Goal: Transaction & Acquisition: Purchase product/service

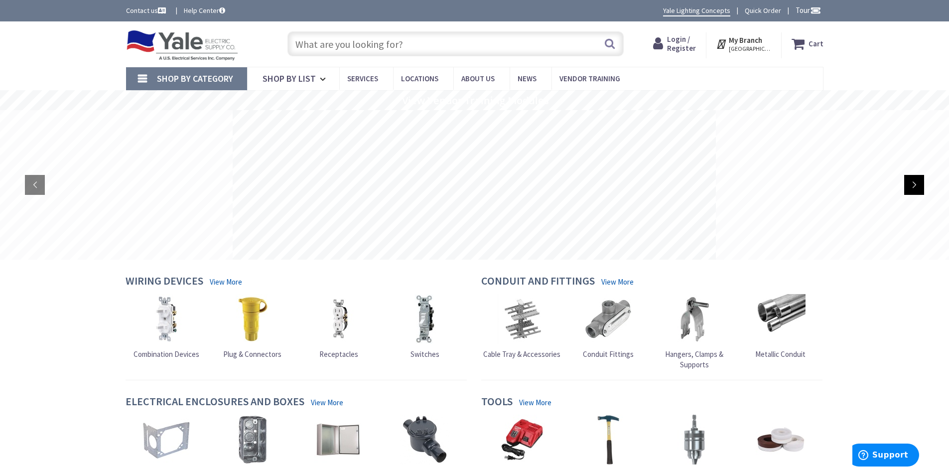
click at [913, 189] on rs-arrow at bounding box center [914, 185] width 20 height 20
click at [682, 41] on span "Login / Register" at bounding box center [681, 43] width 29 height 18
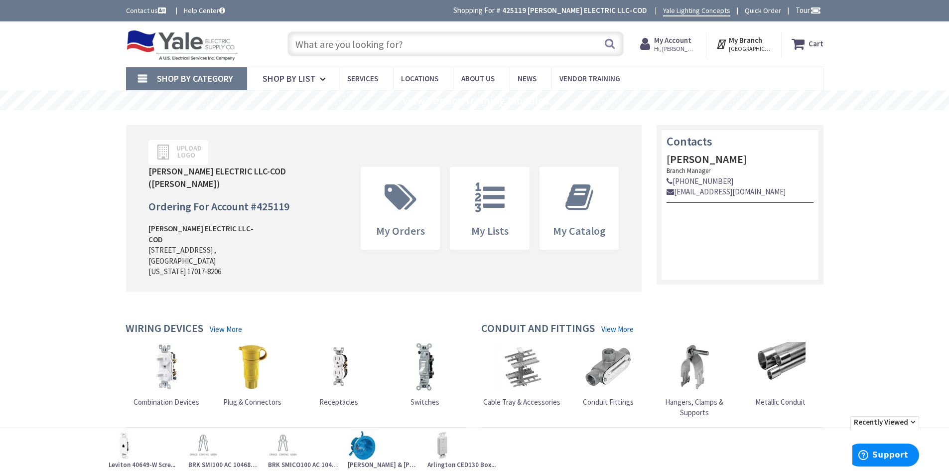
click at [199, 75] on span "Shop By Category" at bounding box center [195, 78] width 76 height 11
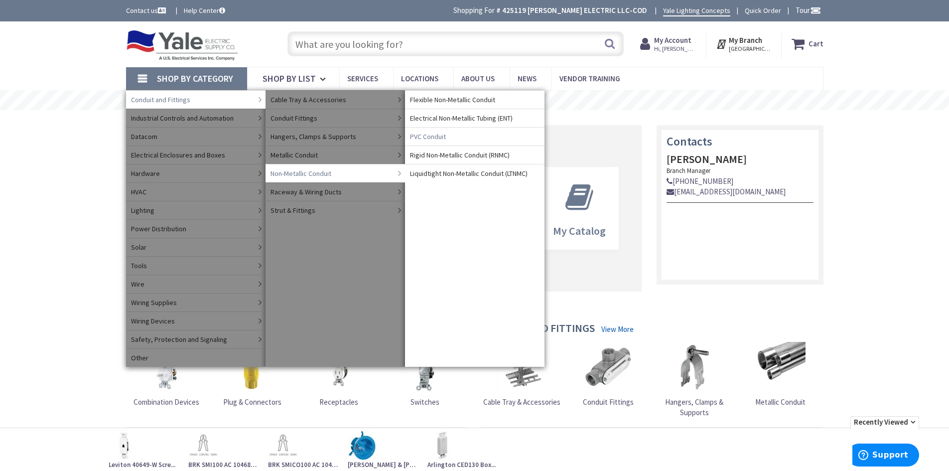
click at [444, 136] on span "PVC Conduit" at bounding box center [428, 137] width 36 height 10
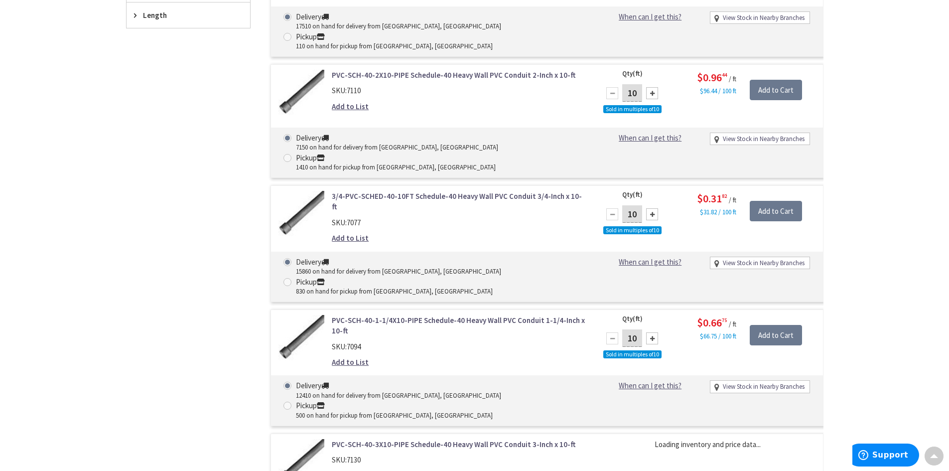
scroll to position [548, 0]
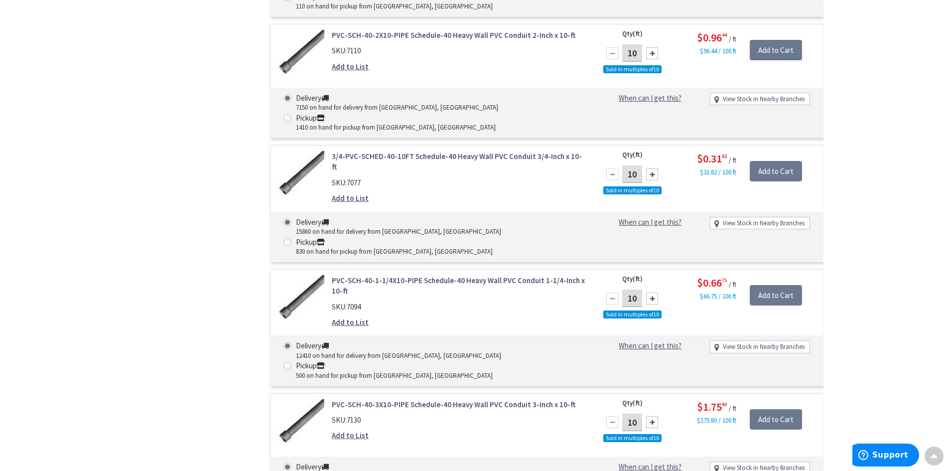
click at [638, 289] on input "10" at bounding box center [632, 297] width 20 height 17
type input "110"
click at [767, 285] on input "Add to Cart" at bounding box center [776, 295] width 52 height 21
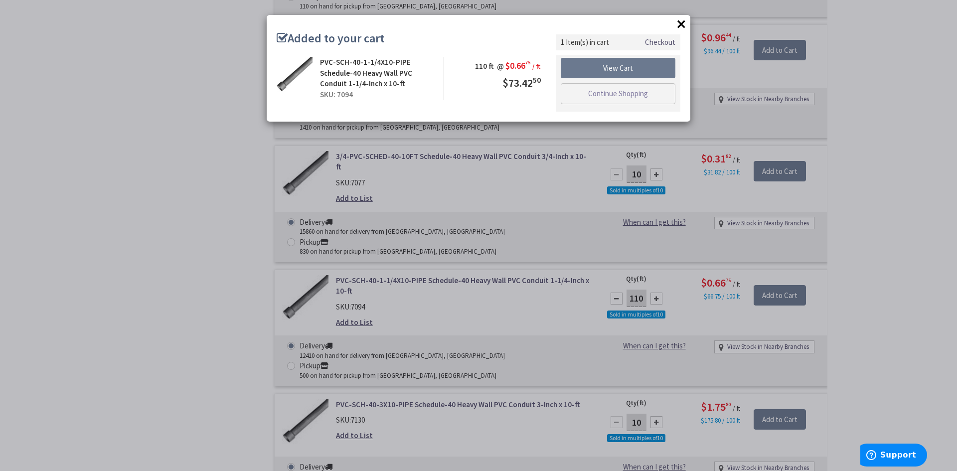
click at [677, 22] on button "×" at bounding box center [681, 23] width 15 height 15
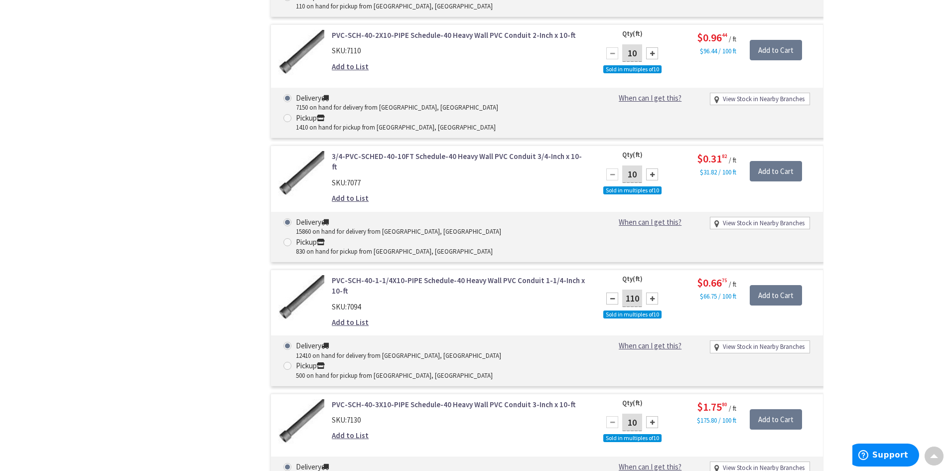
click at [351, 317] on link "Add to List" at bounding box center [350, 322] width 37 height 10
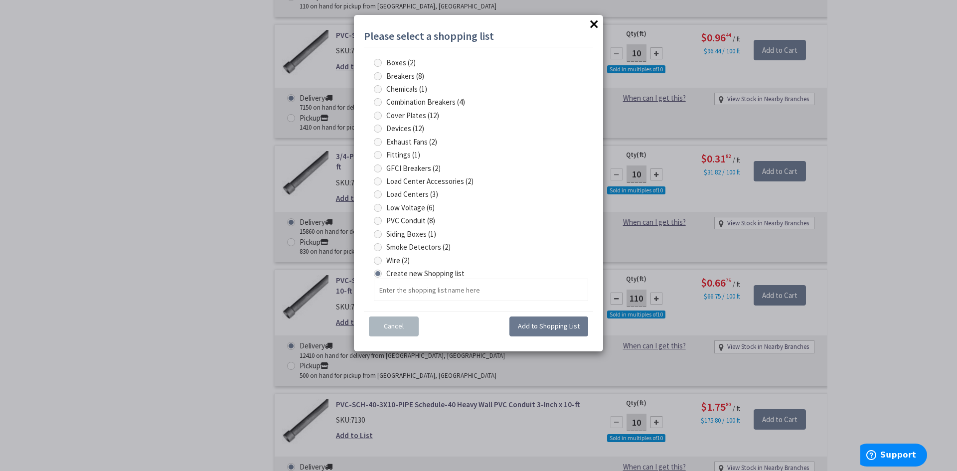
click at [375, 219] on span at bounding box center [378, 221] width 8 height 8
click at [376, 219] on Conduit "PVC Conduit (8)" at bounding box center [379, 220] width 6 height 6
radio Conduit "true"
click at [547, 324] on span "Add to Shopping List" at bounding box center [549, 325] width 62 height 9
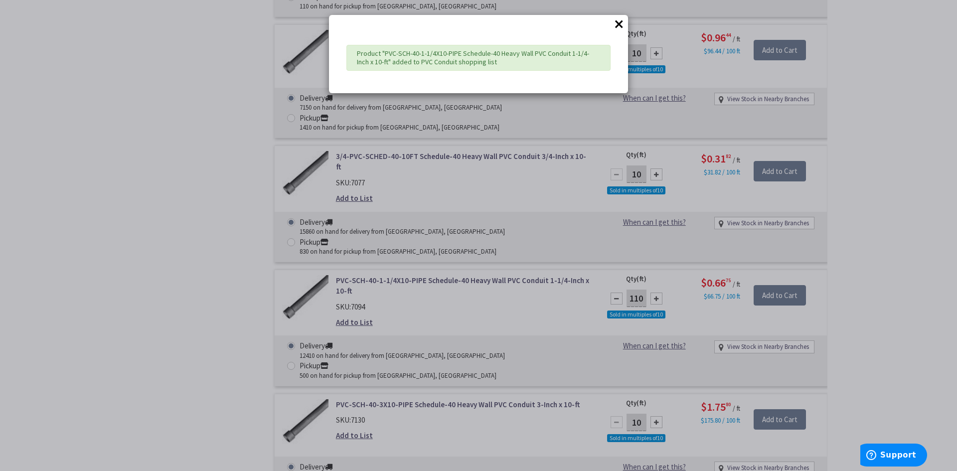
click at [870, 255] on div "× Product "PVC-SCH-40-1-1/4X10-PIPE Schedule-40 Heavy Wall PVC Conduit 1-1/4-In…" at bounding box center [478, 235] width 957 height 471
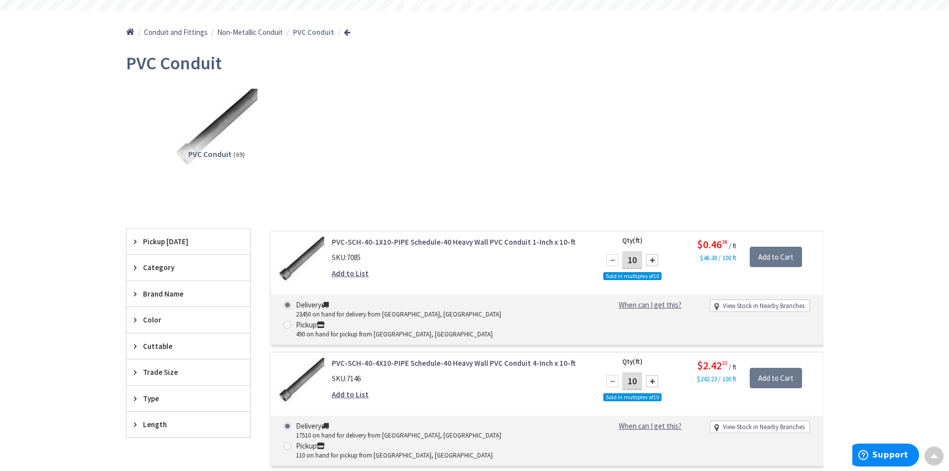
scroll to position [0, 0]
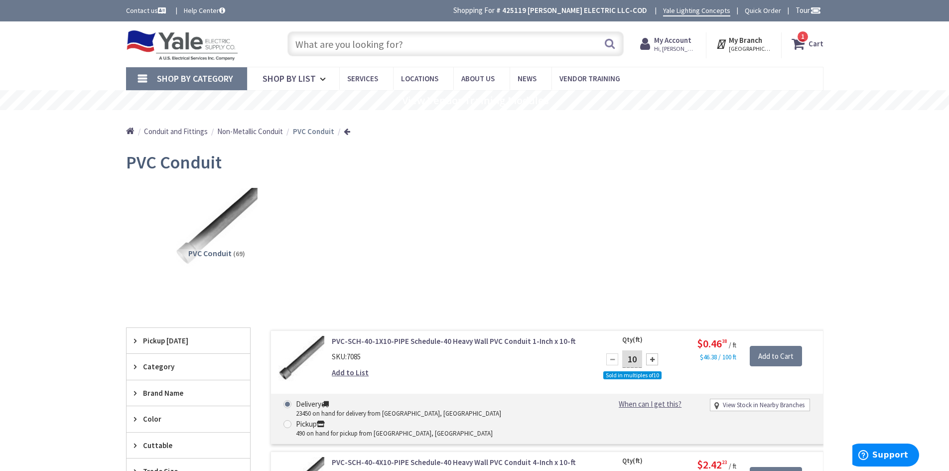
click at [189, 77] on span "Shop By Category" at bounding box center [195, 78] width 76 height 11
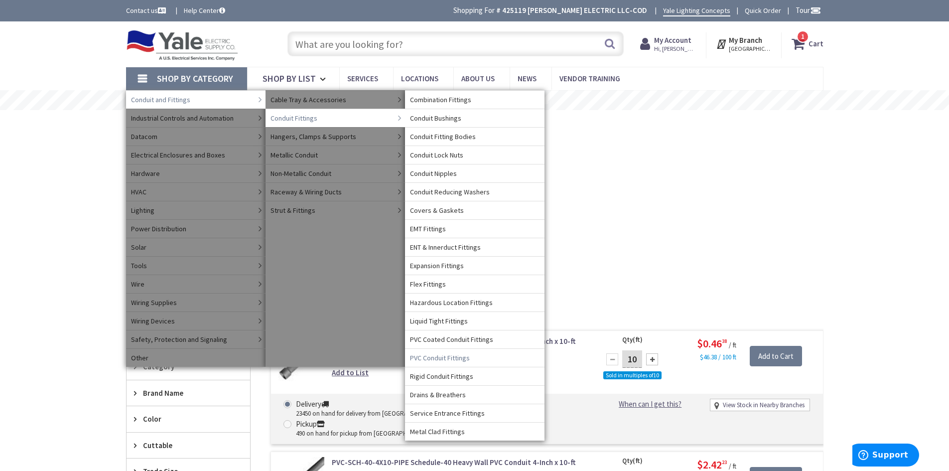
click at [467, 357] on span "PVC Conduit Fittings" at bounding box center [440, 358] width 60 height 10
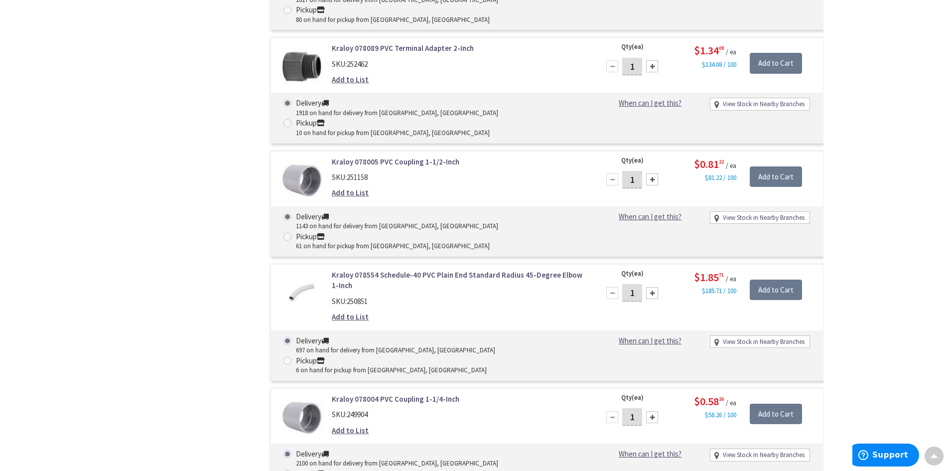
scroll to position [1345, 0]
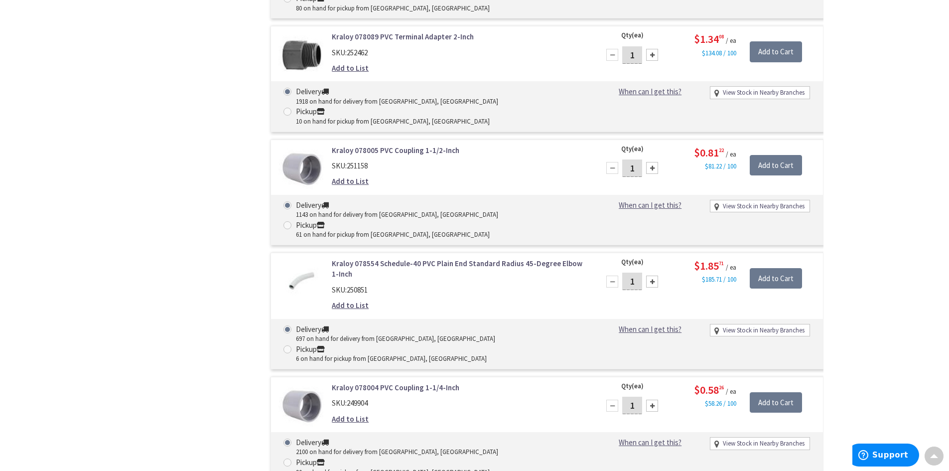
click at [346, 413] on link "Add to List" at bounding box center [350, 418] width 37 height 10
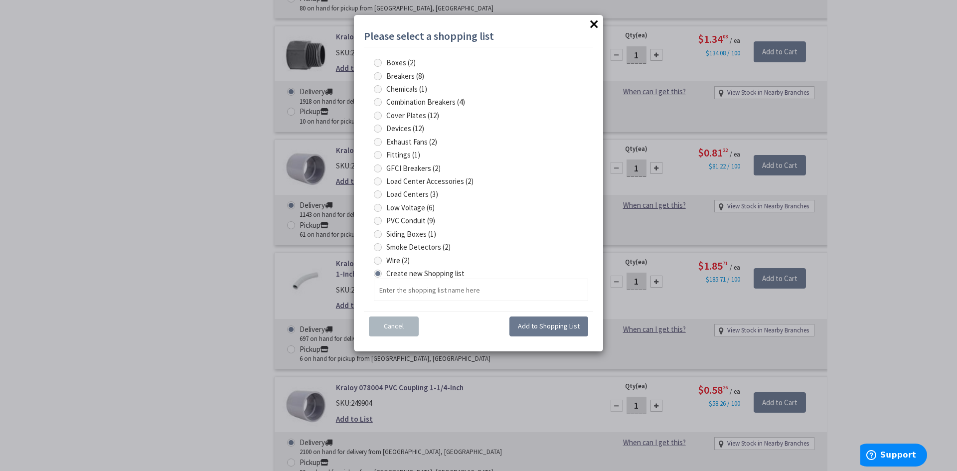
click at [377, 152] on span at bounding box center [378, 155] width 8 height 8
click at [377, 152] on input "Fittings (1)" at bounding box center [379, 154] width 6 height 6
radio input "true"
click at [537, 328] on span "Add to Shopping List" at bounding box center [549, 325] width 62 height 9
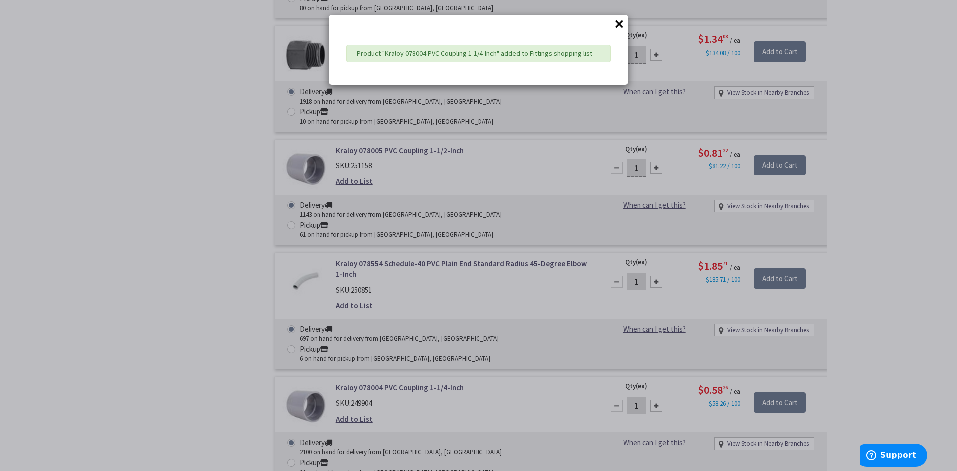
click at [870, 156] on div "× Product "Kraloy 078004 PVC Coupling 1-1/4-Inch" added to Fittings shopping li…" at bounding box center [478, 235] width 957 height 471
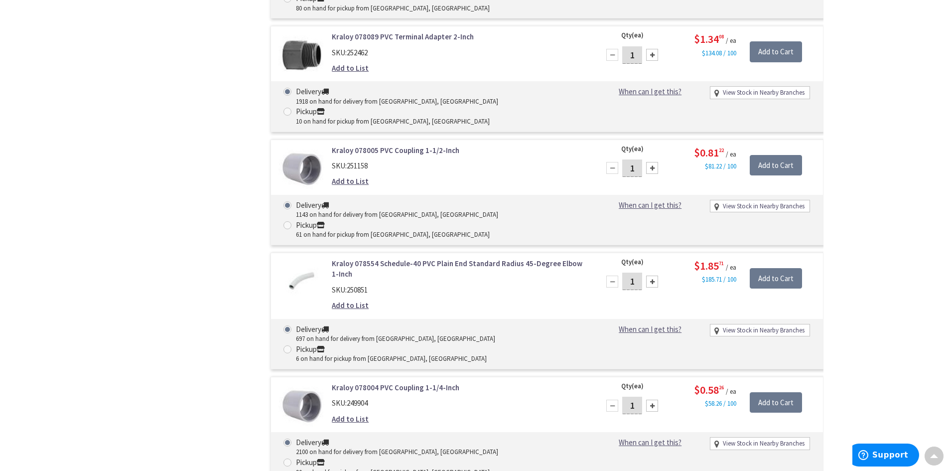
click at [638, 397] on input "1" at bounding box center [632, 405] width 20 height 17
type input "10"
click at [771, 392] on input "Add to Cart" at bounding box center [776, 402] width 52 height 21
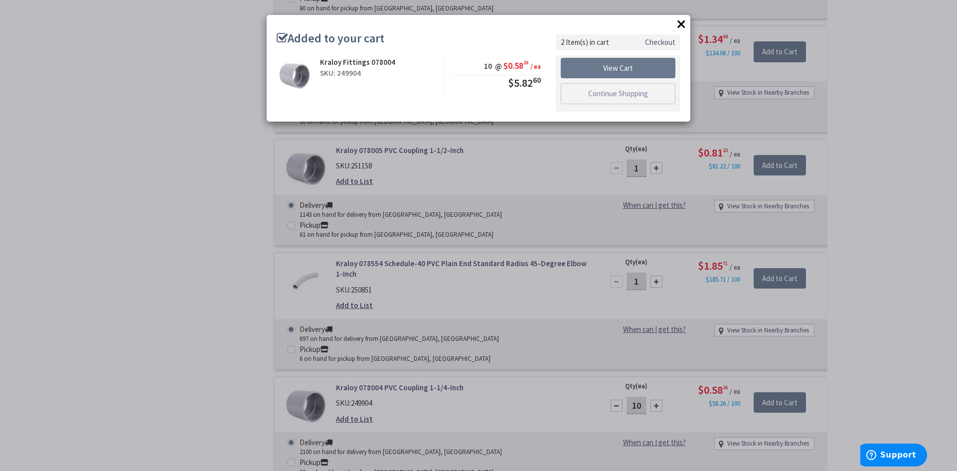
click at [875, 211] on div "× Added to your cart Kraloy Fittings 078004 SKU: 249904 10 @ $0.58 26 / ea $5.8…" at bounding box center [478, 235] width 957 height 471
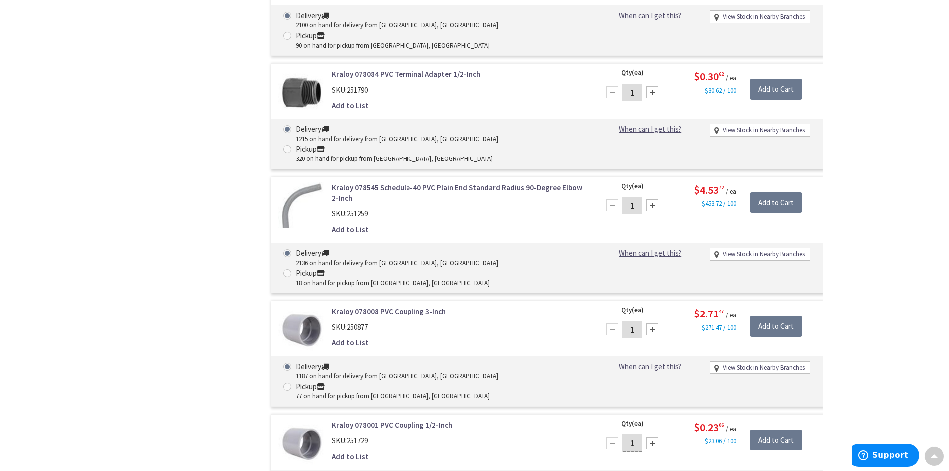
scroll to position [1893, 0]
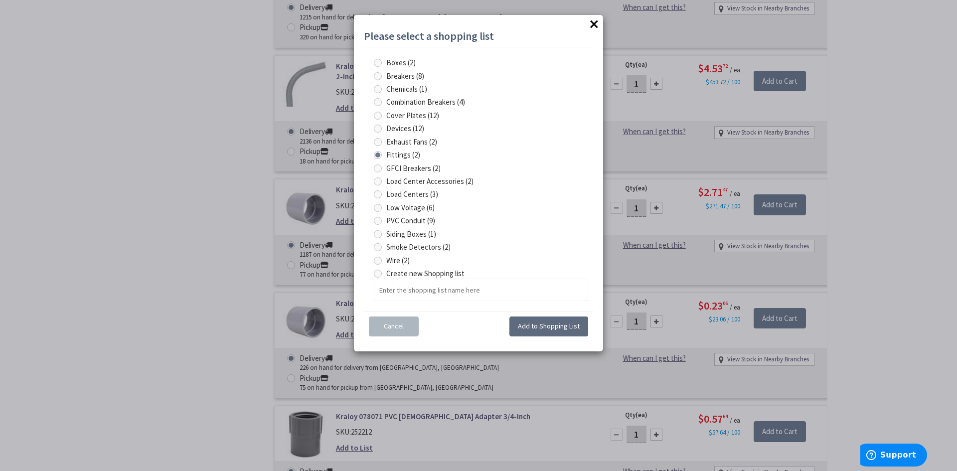
click at [549, 326] on span "Add to Shopping List" at bounding box center [549, 325] width 62 height 9
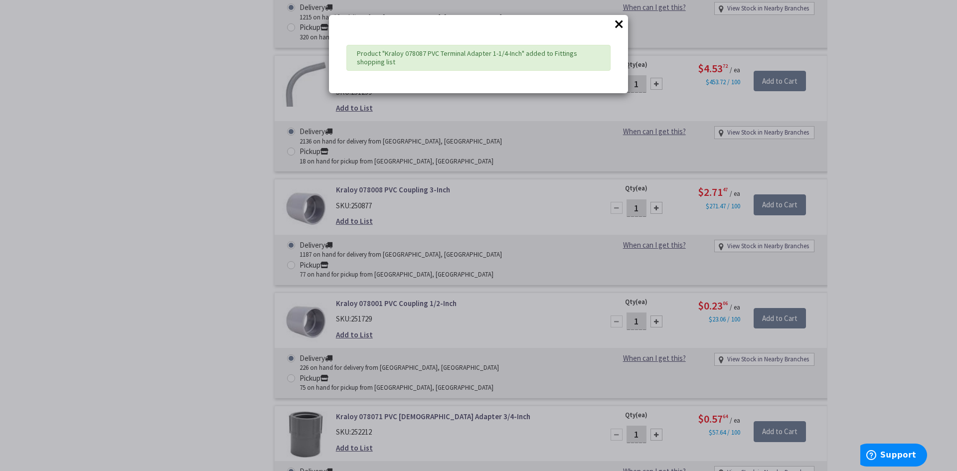
click at [654, 284] on div "× Product "Kraloy 078087 PVC Terminal Adapter 1-1/4-Inch" added to Fittings sho…" at bounding box center [478, 235] width 957 height 471
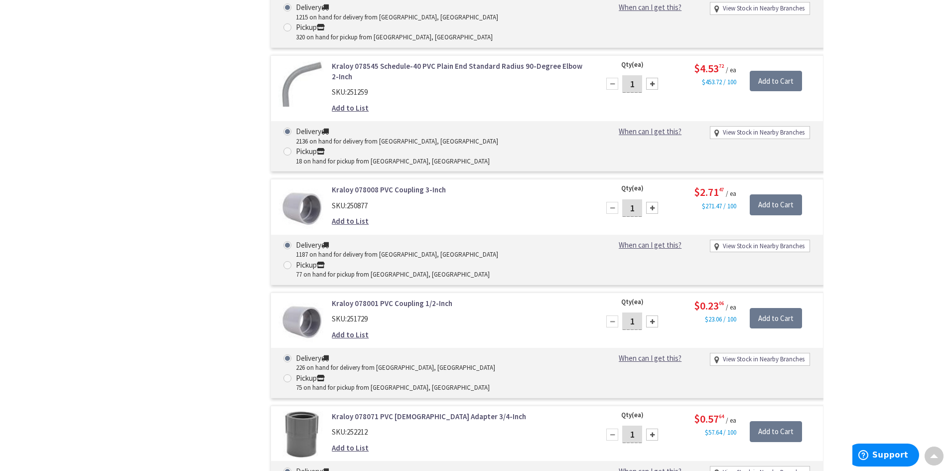
type input "2"
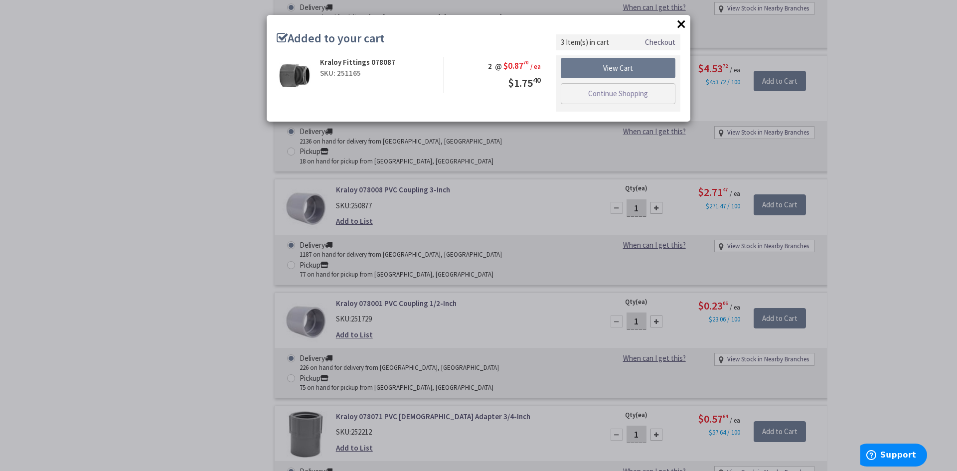
click at [855, 271] on div "× Added to your cart Kraloy Fittings 078087 SKU: 251165 2 @ $0.87 70 / ea $1.75…" at bounding box center [478, 235] width 957 height 471
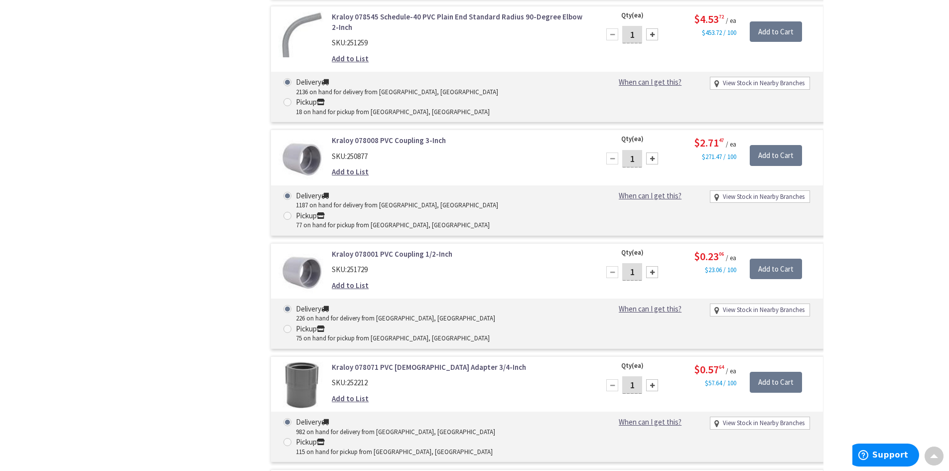
scroll to position [1943, 0]
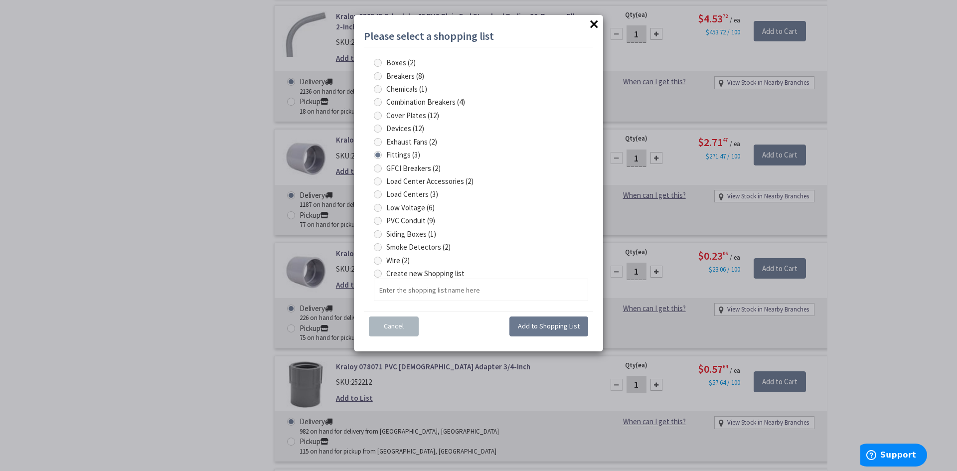
click at [378, 218] on span at bounding box center [378, 221] width 8 height 8
click at [378, 218] on Conduit "PVC Conduit (9)" at bounding box center [379, 220] width 6 height 6
radio Conduit "true"
click at [555, 325] on span "Add to Shopping List" at bounding box center [549, 325] width 62 height 9
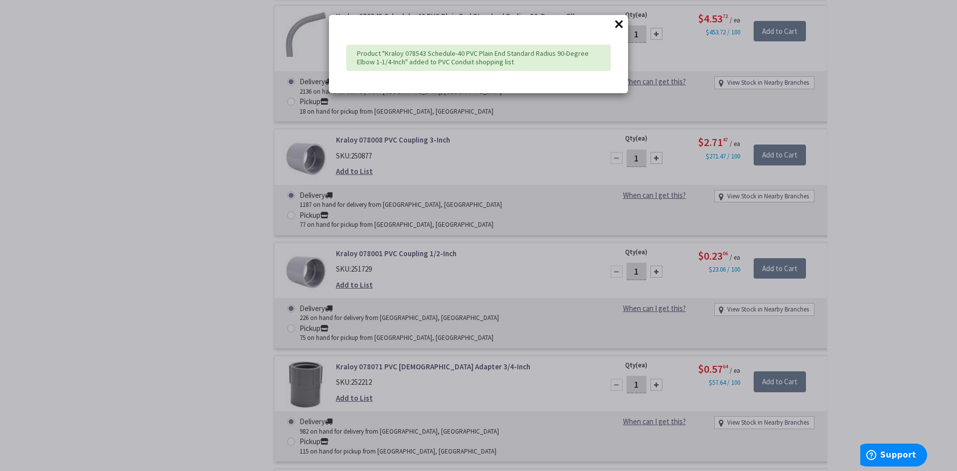
click at [872, 312] on div "× Product "Kraloy 078543 Schedule-40 PVC Plain End Standard Radius 90-Degree El…" at bounding box center [478, 235] width 957 height 471
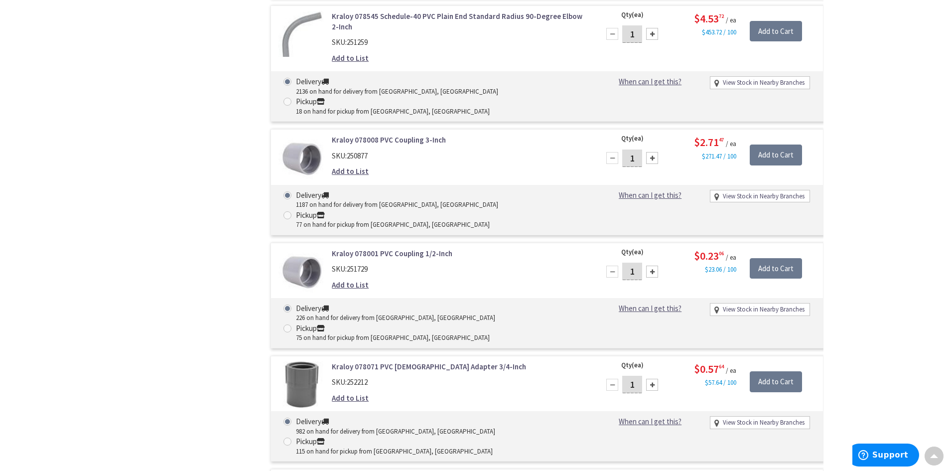
type input "2"
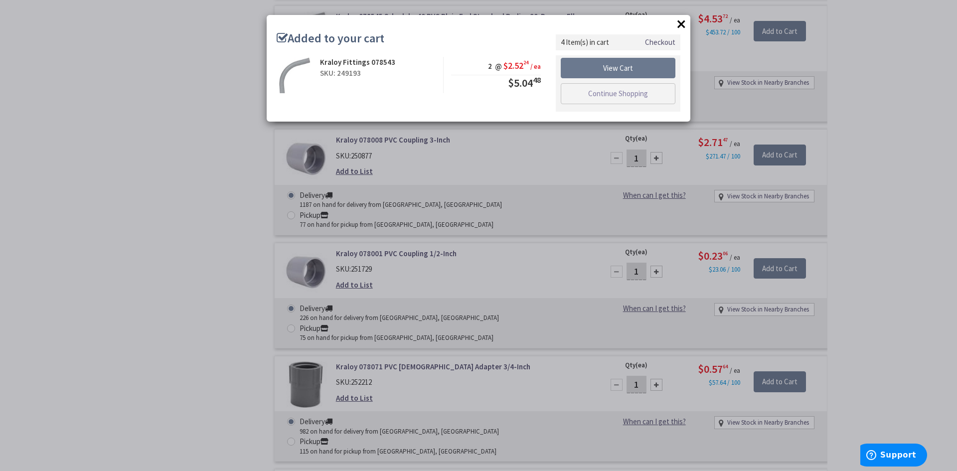
click at [894, 322] on div "× Added to your cart Kraloy Fittings 078543 SKU: 249193 2 @ $2.52 24 / ea $5.04…" at bounding box center [478, 235] width 957 height 471
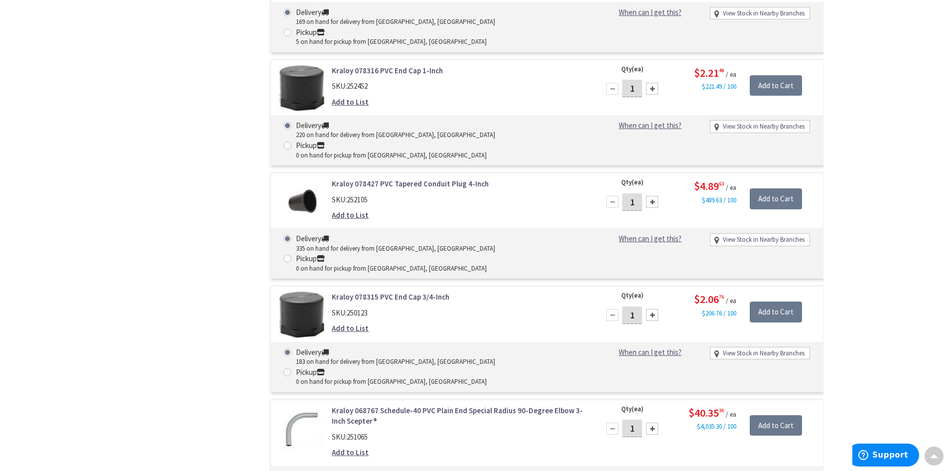
scroll to position [5928, 0]
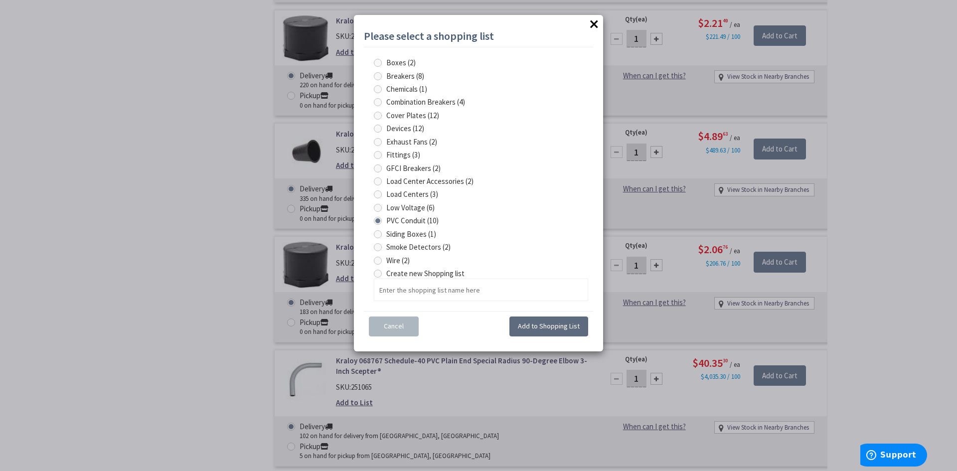
click at [549, 327] on span "Add to Shopping List" at bounding box center [549, 325] width 62 height 9
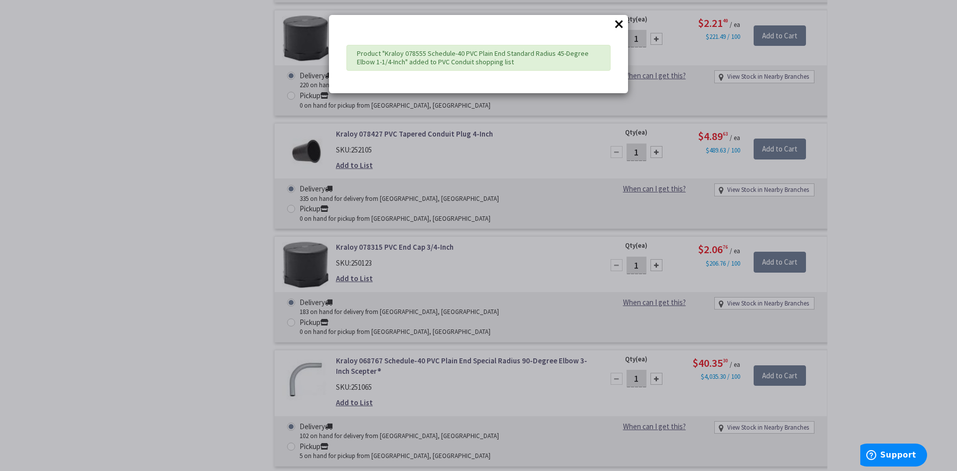
click at [654, 249] on div "× Product "Kraloy 078555 Schedule-40 PVC Plain End Standard Radius 45-Degree El…" at bounding box center [478, 235] width 957 height 471
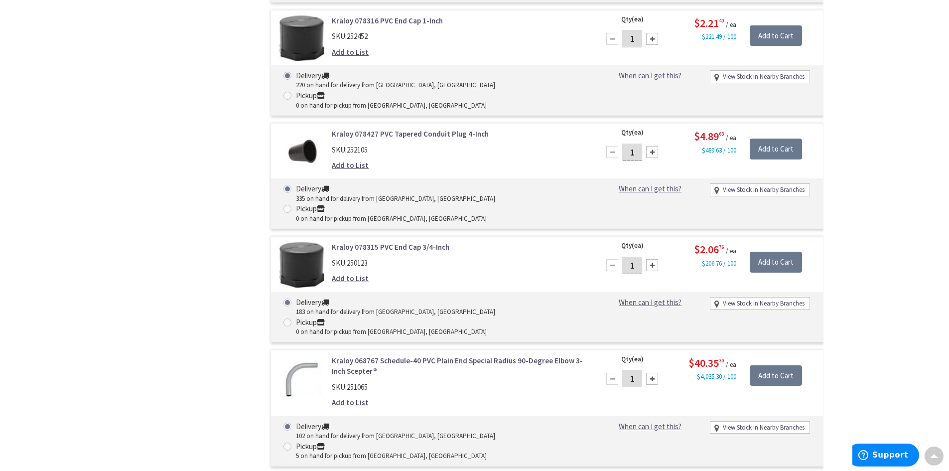
type input "2"
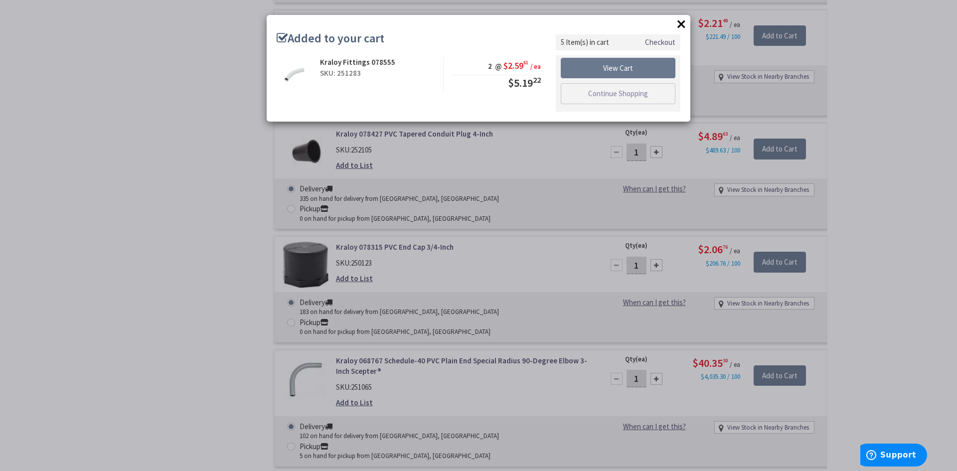
click at [902, 234] on div "× Added to your cart Kraloy Fittings 078555 SKU: 251283 2 @ $2.59 61 / ea $5.19…" at bounding box center [478, 235] width 957 height 471
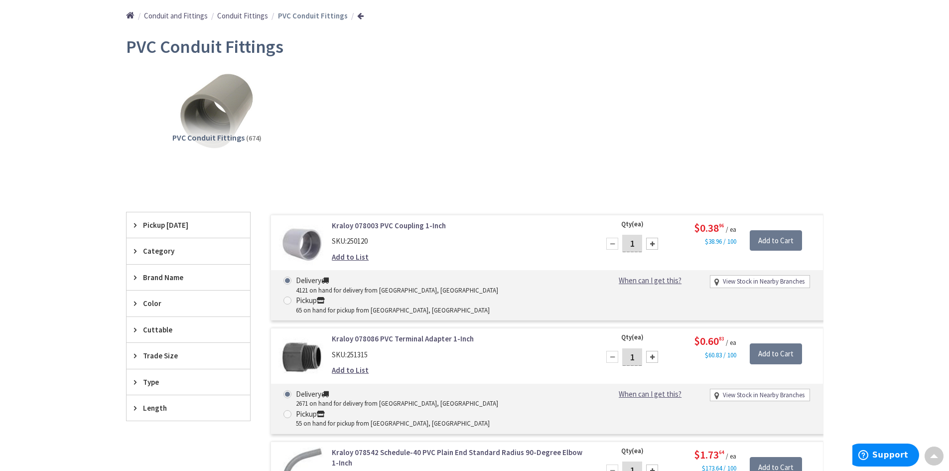
scroll to position [0, 0]
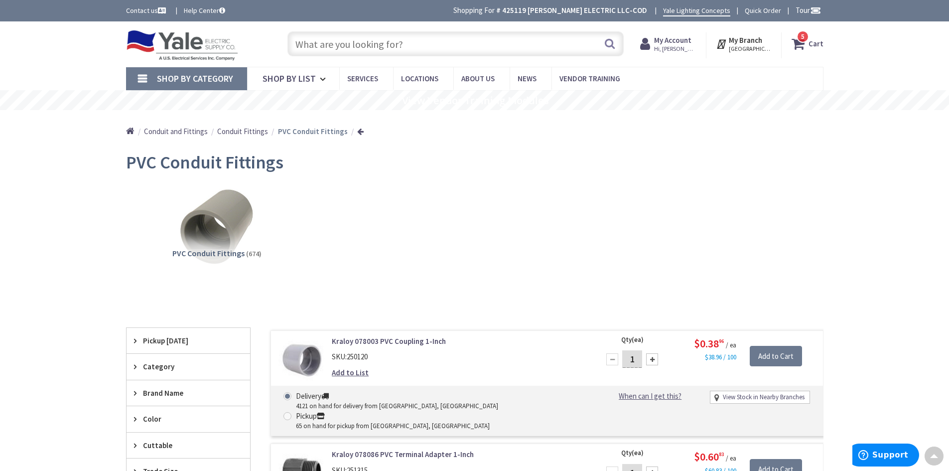
drag, startPoint x: 862, startPoint y: 231, endPoint x: 858, endPoint y: 107, distance: 124.1
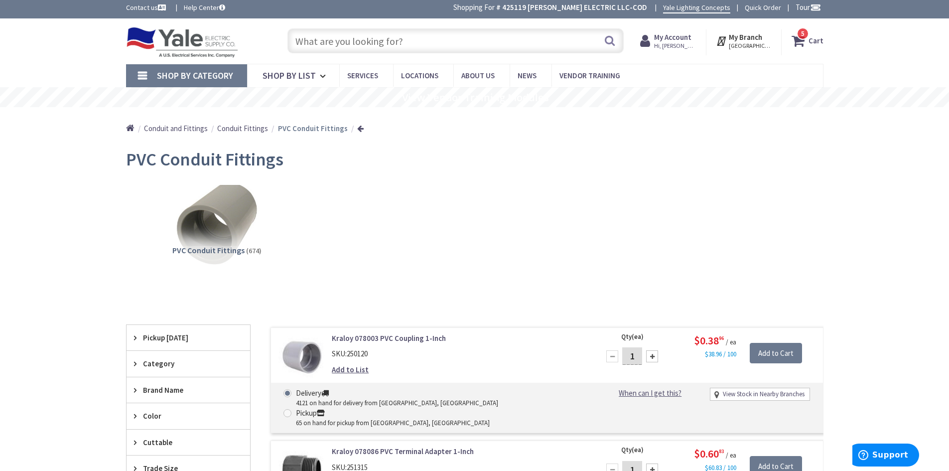
scroll to position [50, 0]
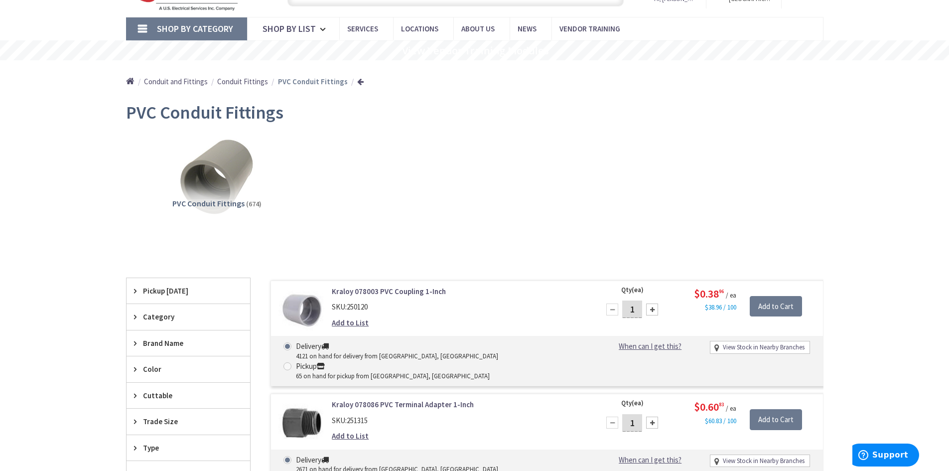
click at [186, 28] on span "Shop By Category" at bounding box center [195, 28] width 76 height 11
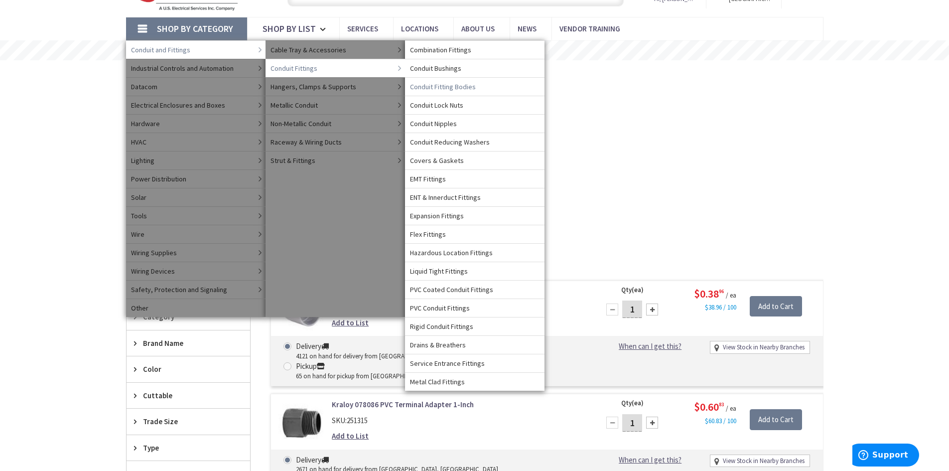
click at [444, 84] on span "Conduit Fitting Bodies" at bounding box center [443, 87] width 66 height 10
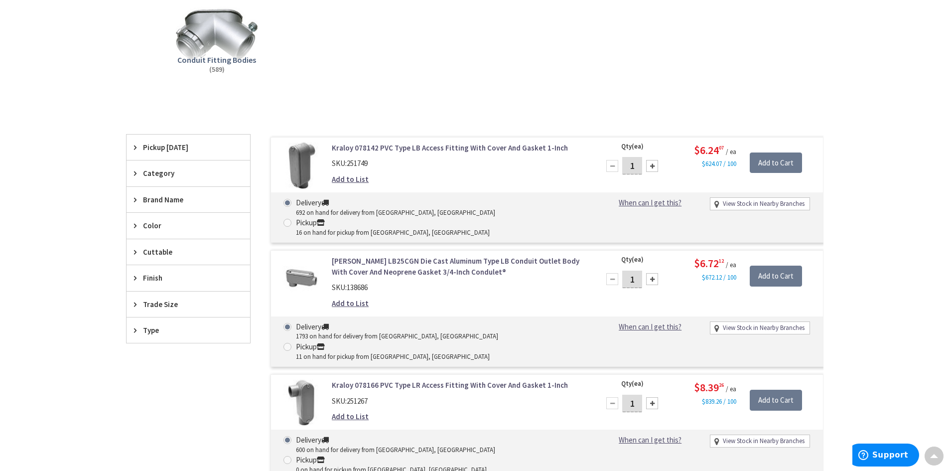
scroll to position [199, 0]
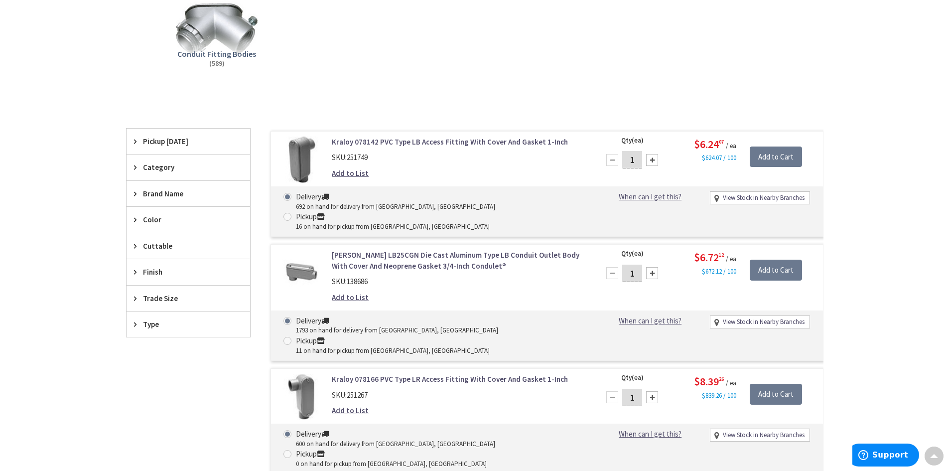
click at [149, 322] on span "Type" at bounding box center [183, 324] width 81 height 10
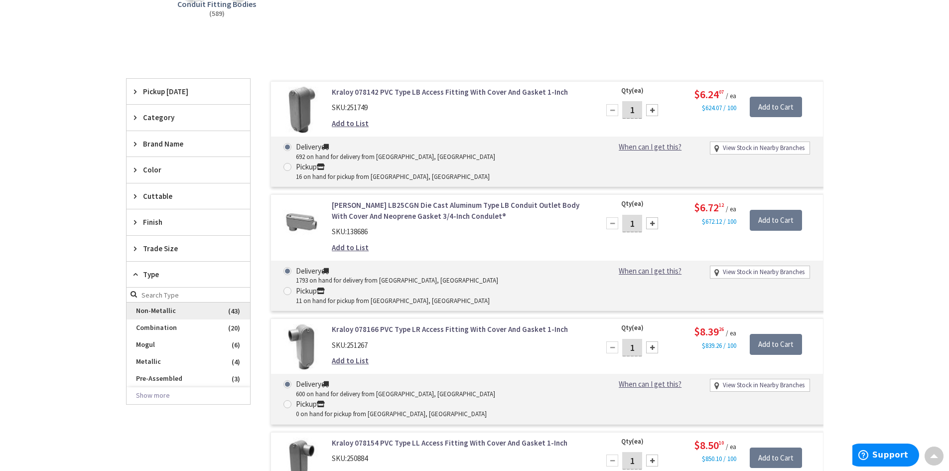
click at [150, 307] on span "Non-Metallic" at bounding box center [189, 310] width 124 height 17
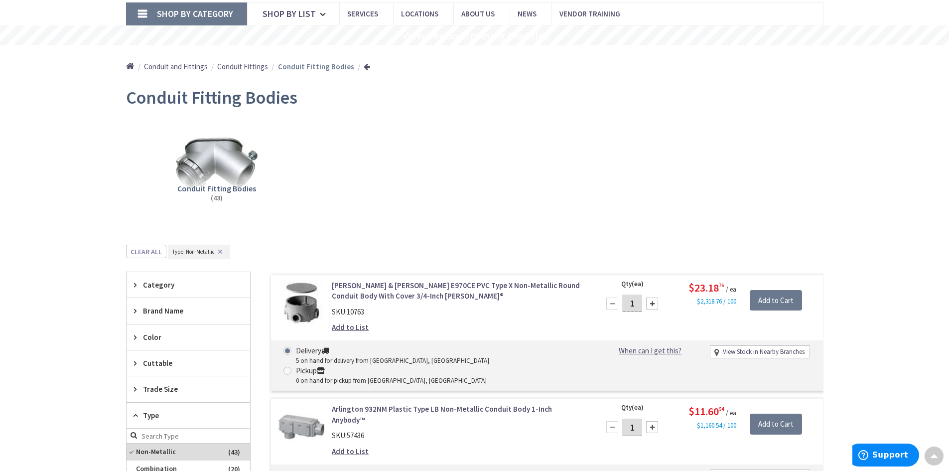
scroll to position [0, 0]
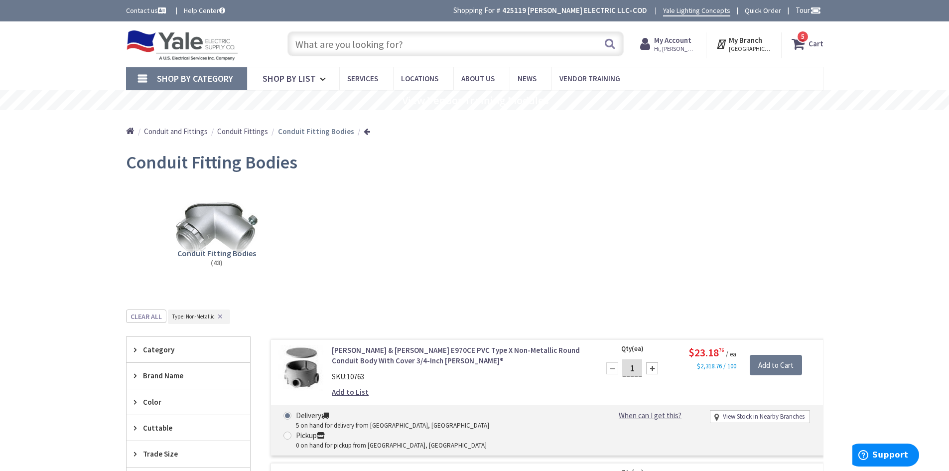
click at [808, 42] on icon at bounding box center [800, 44] width 17 height 18
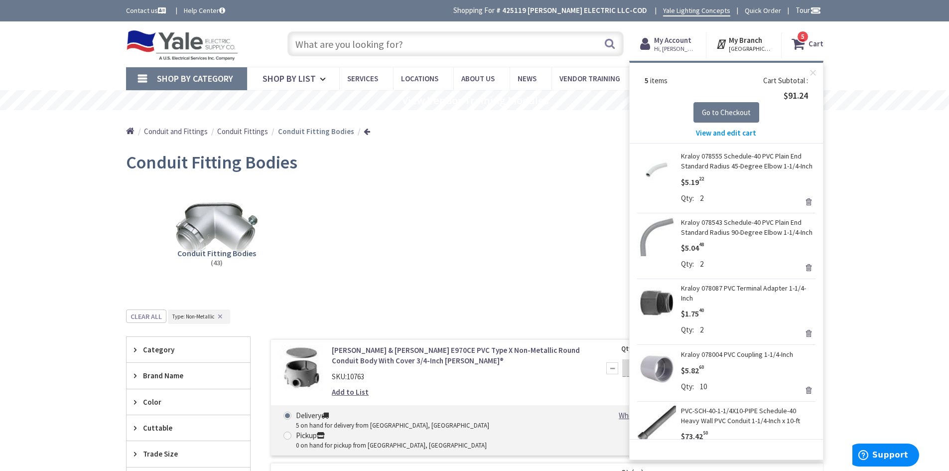
click at [724, 133] on span "View and edit cart" at bounding box center [726, 132] width 60 height 9
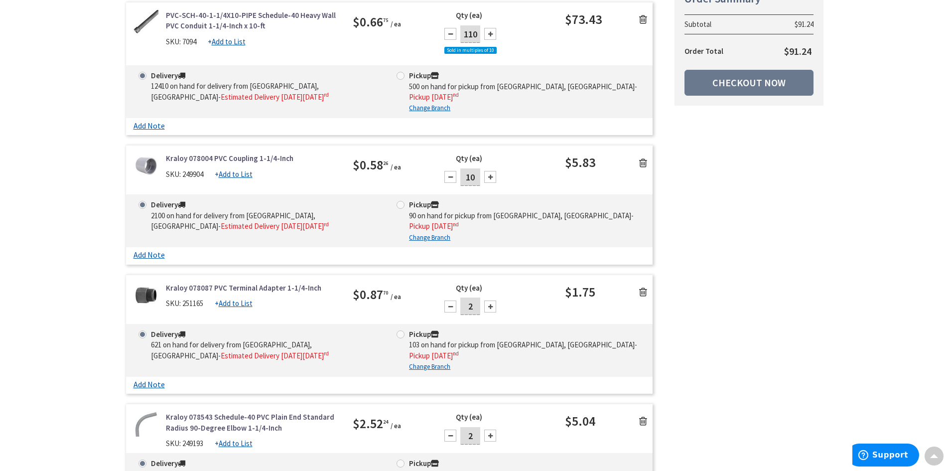
scroll to position [15, 0]
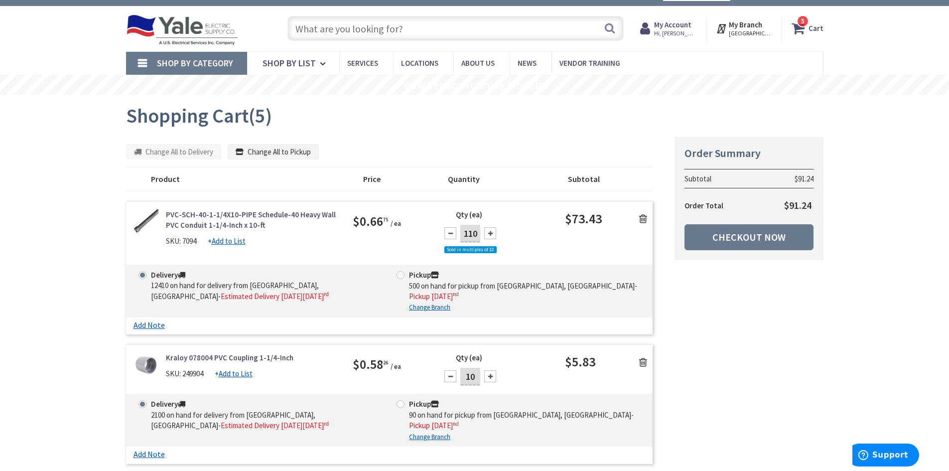
click at [644, 218] on icon at bounding box center [643, 219] width 8 height 10
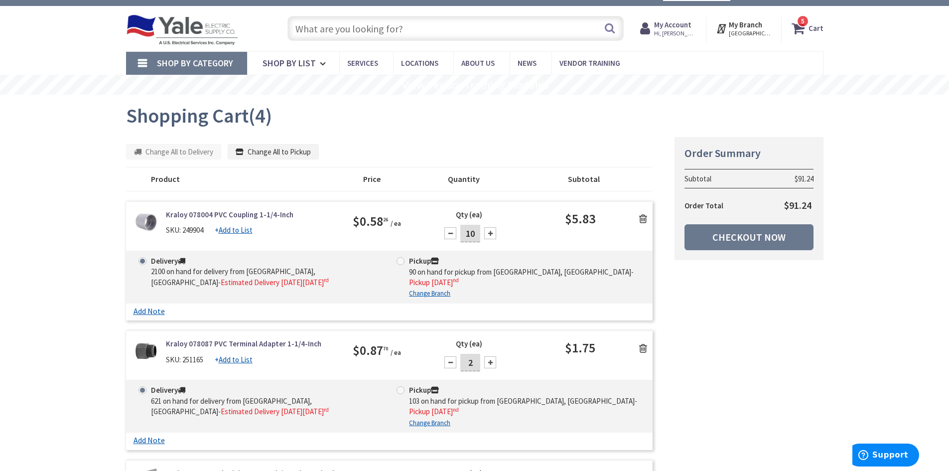
click at [644, 218] on icon at bounding box center [643, 219] width 8 height 10
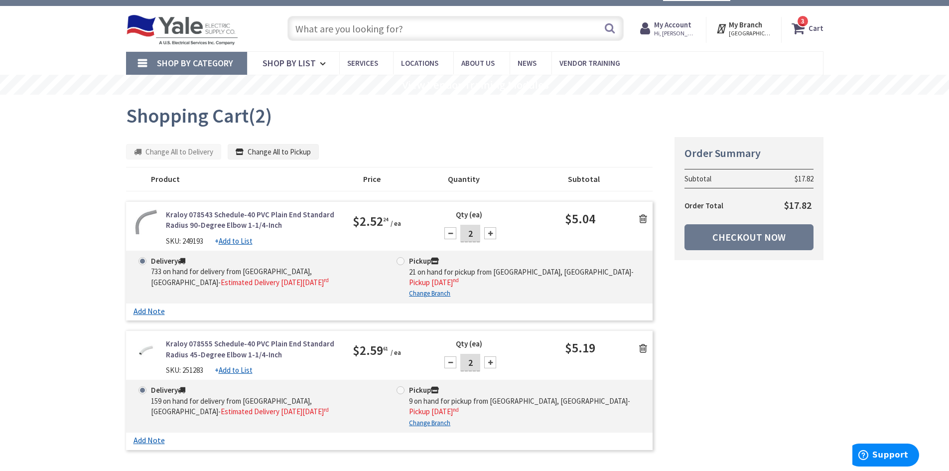
click at [644, 218] on icon at bounding box center [643, 219] width 8 height 10
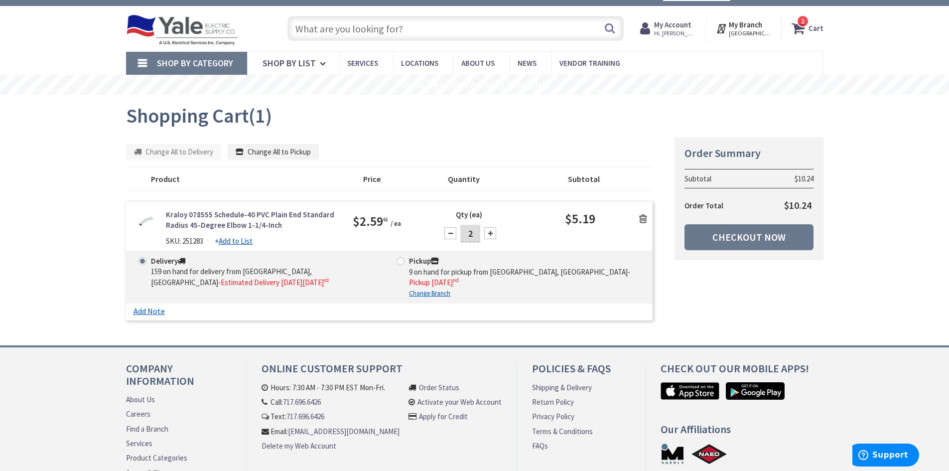
click at [644, 218] on icon at bounding box center [643, 219] width 8 height 10
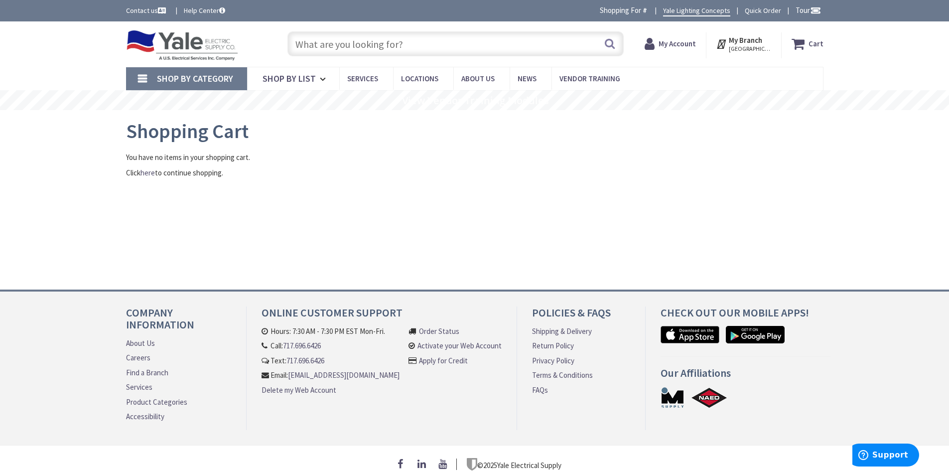
click at [182, 46] on img at bounding box center [182, 45] width 113 height 31
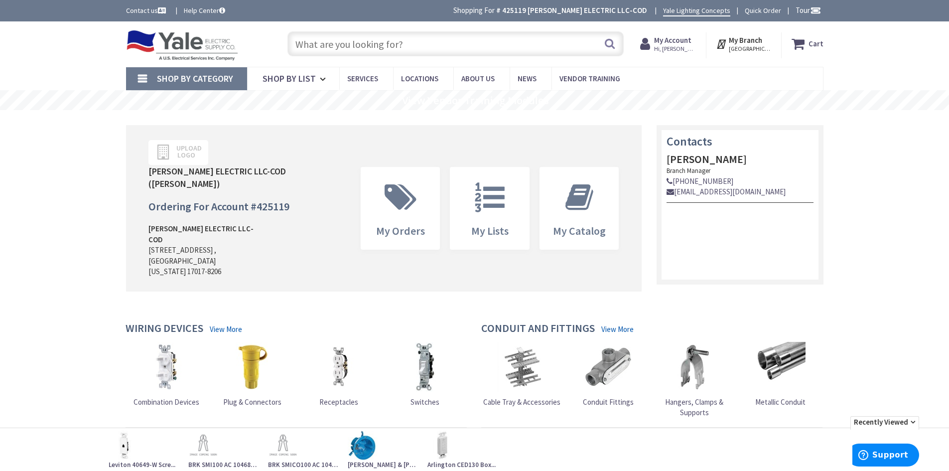
click at [684, 45] on span "Hi, [PERSON_NAME]" at bounding box center [675, 49] width 42 height 8
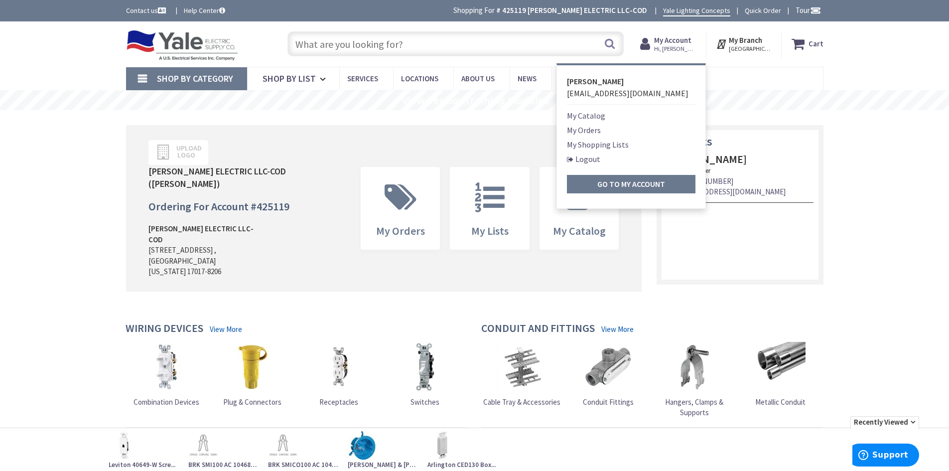
click at [600, 142] on link "My Shopping Lists" at bounding box center [598, 144] width 62 height 12
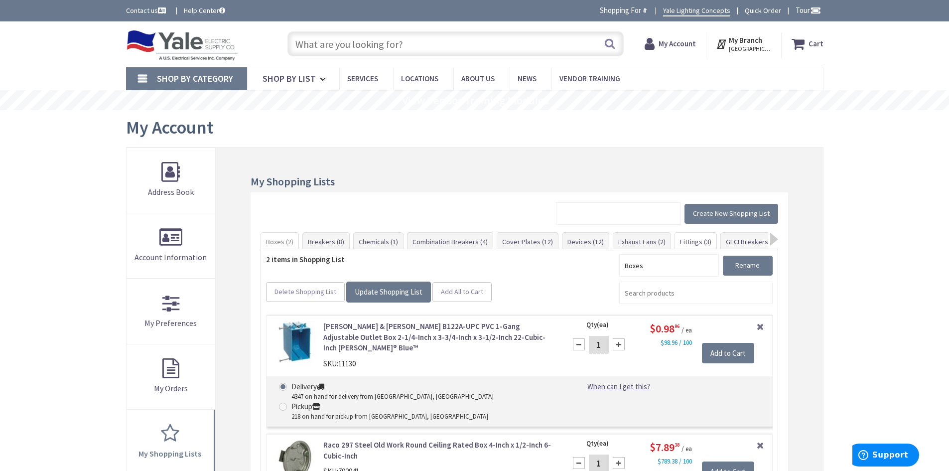
click at [690, 240] on link "Fittings (3)" at bounding box center [695, 242] width 41 height 18
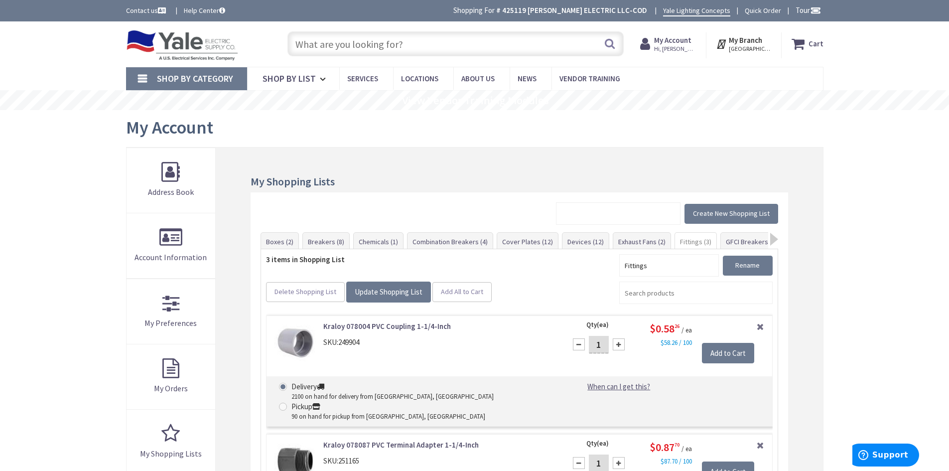
click at [204, 74] on span "Shop By Category" at bounding box center [195, 78] width 76 height 11
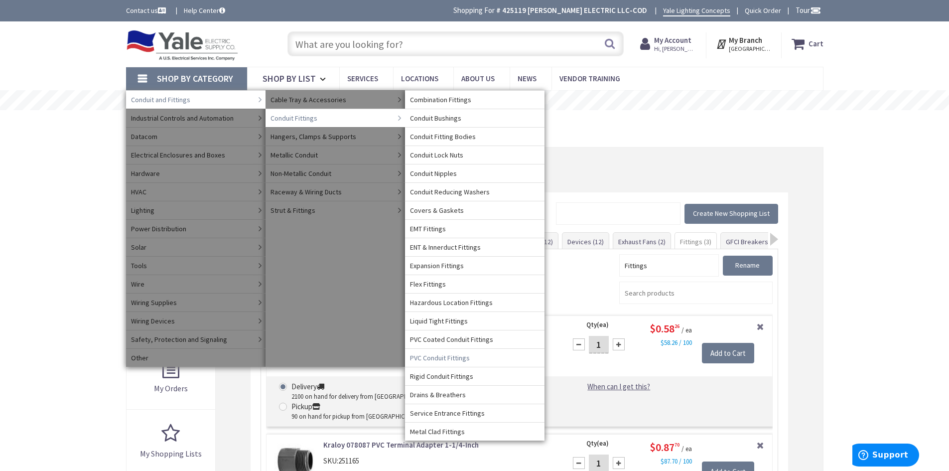
click at [455, 358] on span "PVC Conduit Fittings" at bounding box center [440, 358] width 60 height 10
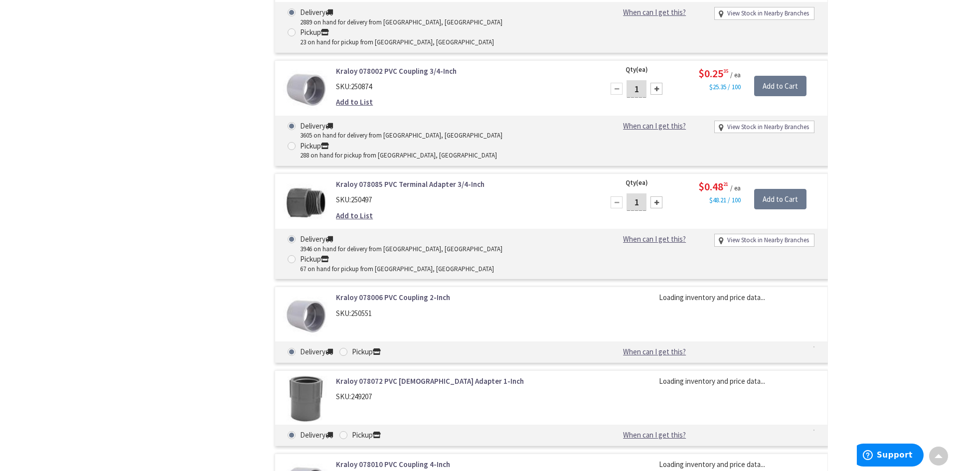
scroll to position [697, 0]
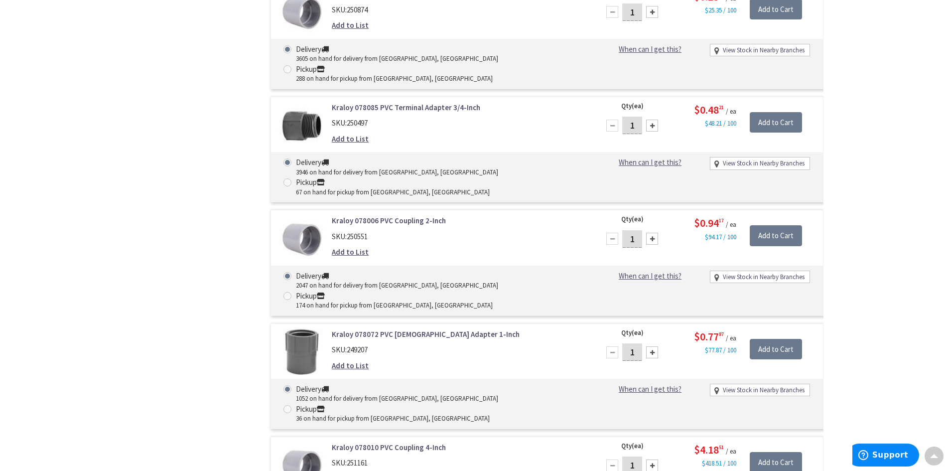
click at [344, 247] on link "Add to List" at bounding box center [350, 252] width 37 height 10
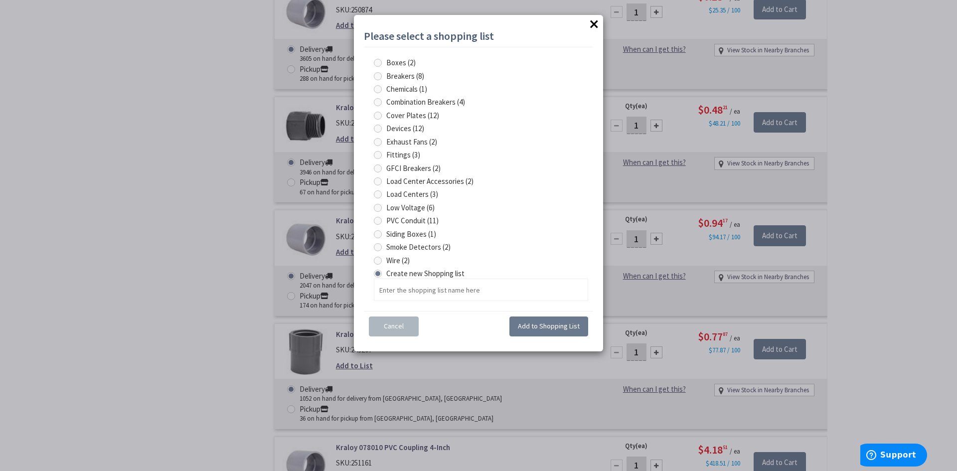
click at [376, 154] on span at bounding box center [378, 155] width 8 height 8
click at [376, 154] on input "Fittings (3)" at bounding box center [379, 154] width 6 height 6
radio input "true"
click at [529, 323] on span "Add to Shopping List" at bounding box center [549, 325] width 62 height 9
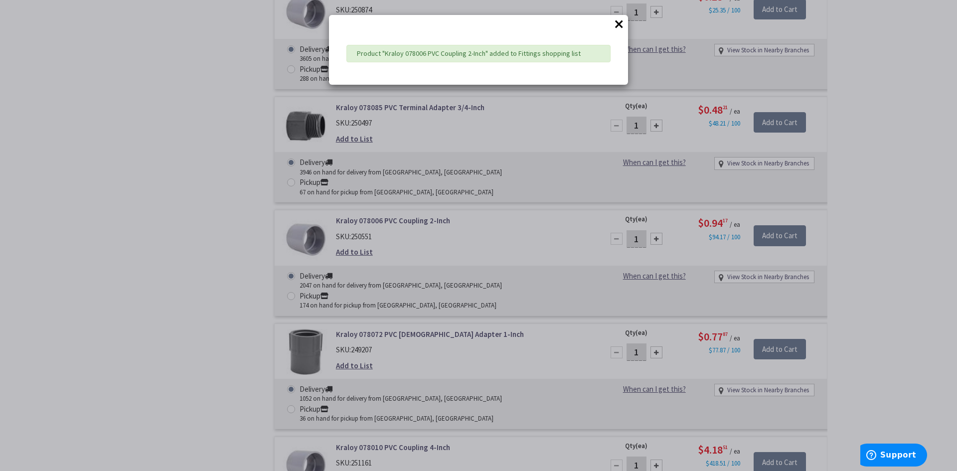
click at [639, 135] on div "× Product "Kraloy 078006 PVC Coupling 2-Inch" added to Fittings shopping list" at bounding box center [478, 235] width 957 height 471
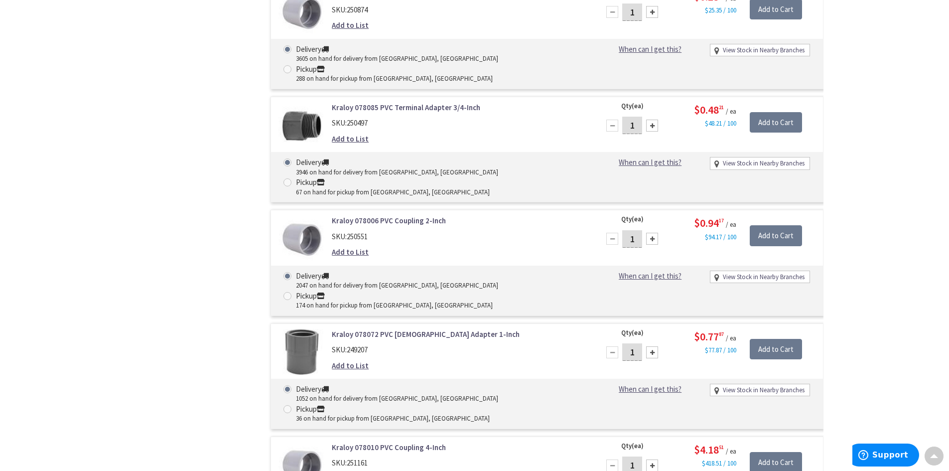
click at [638, 230] on input "1" at bounding box center [632, 238] width 20 height 17
type input "10"
click at [782, 225] on input "Add to Cart" at bounding box center [776, 235] width 52 height 21
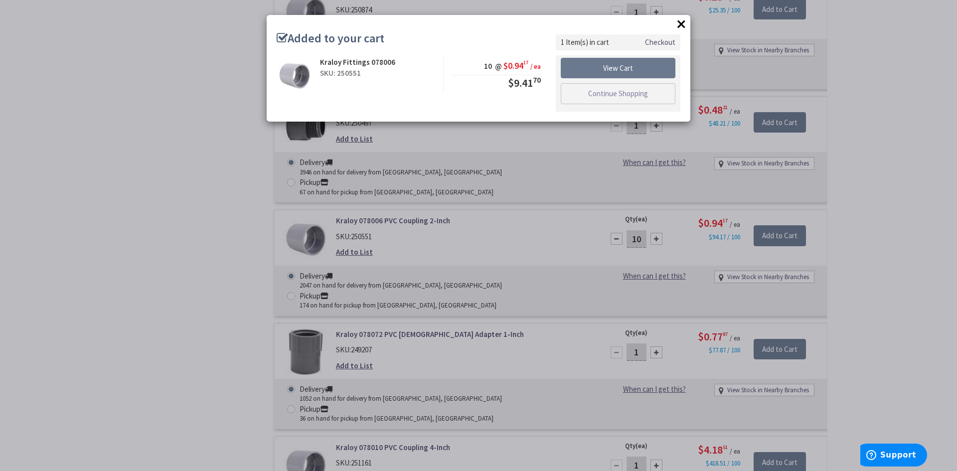
click at [842, 145] on div "× Added to your cart Kraloy Fittings 078006 SKU: 250551 10 @ $0.94 17 / ea $9.4…" at bounding box center [478, 235] width 957 height 471
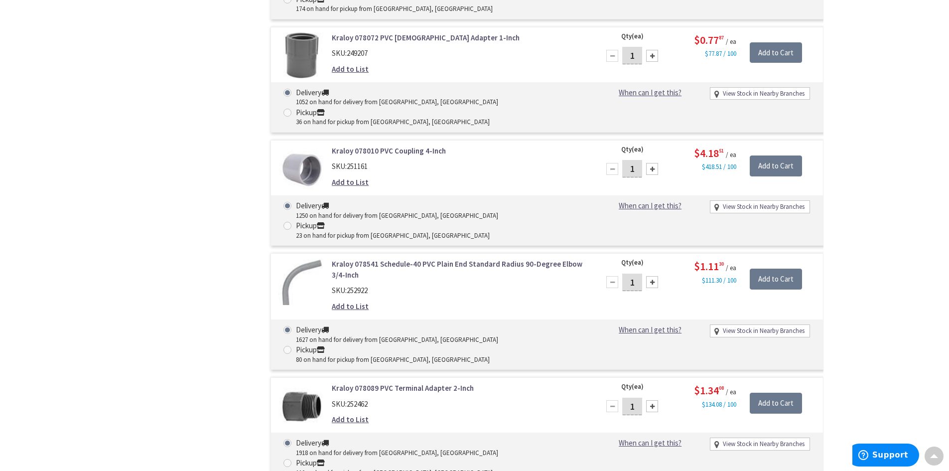
scroll to position [996, 0]
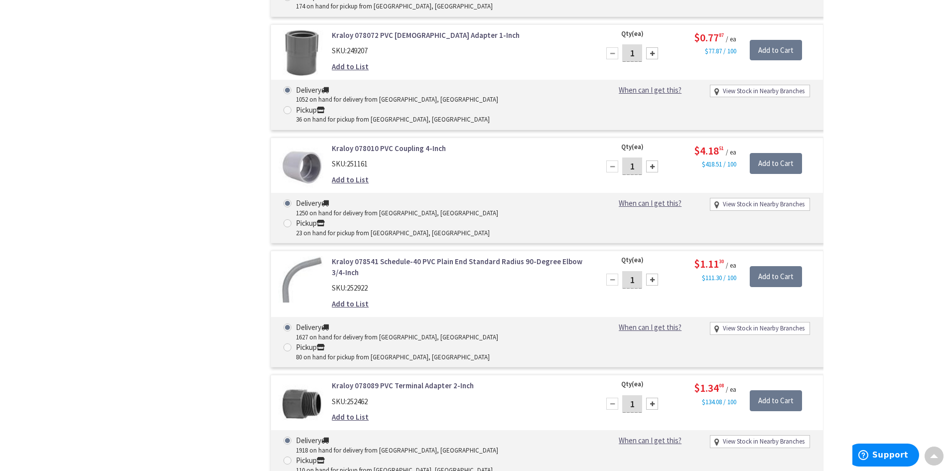
click at [339, 412] on link "Add to List" at bounding box center [350, 417] width 37 height 10
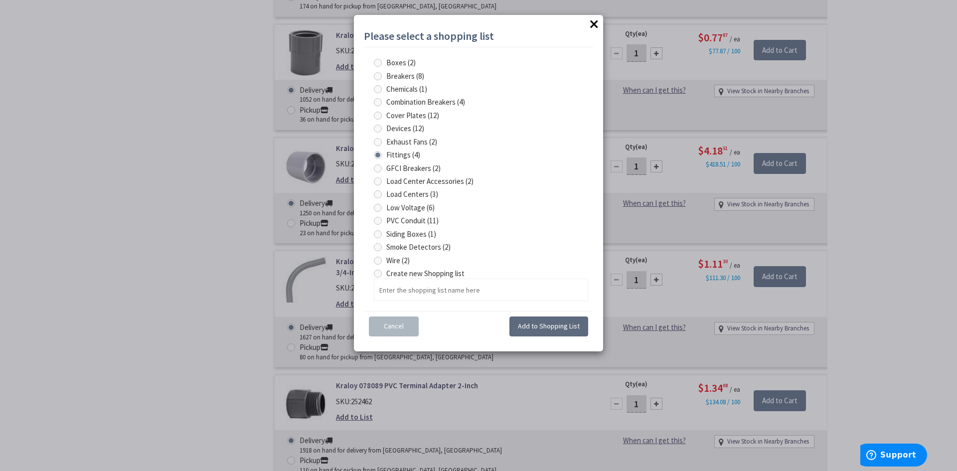
click at [558, 320] on button "Add to Shopping List" at bounding box center [548, 326] width 79 height 20
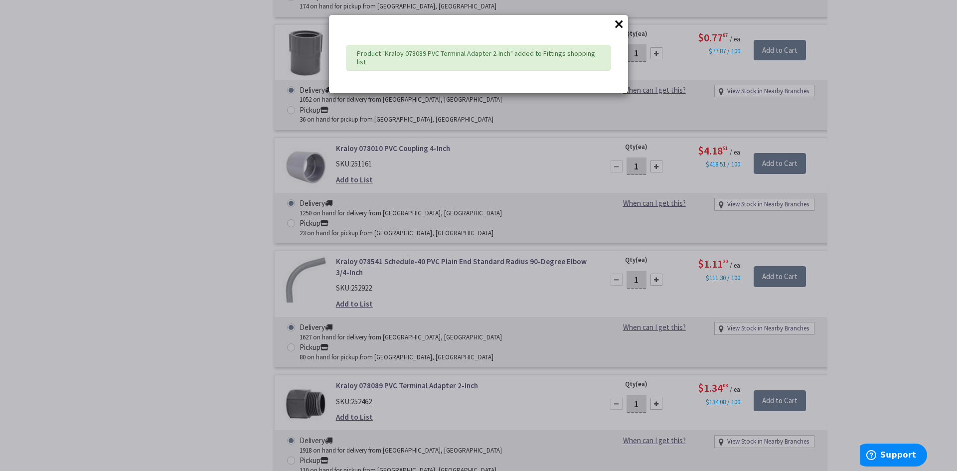
click at [676, 222] on div "× Product "Kraloy 078089 PVC Terminal Adapter 2-Inch" added to Fittings shoppin…" at bounding box center [478, 235] width 957 height 471
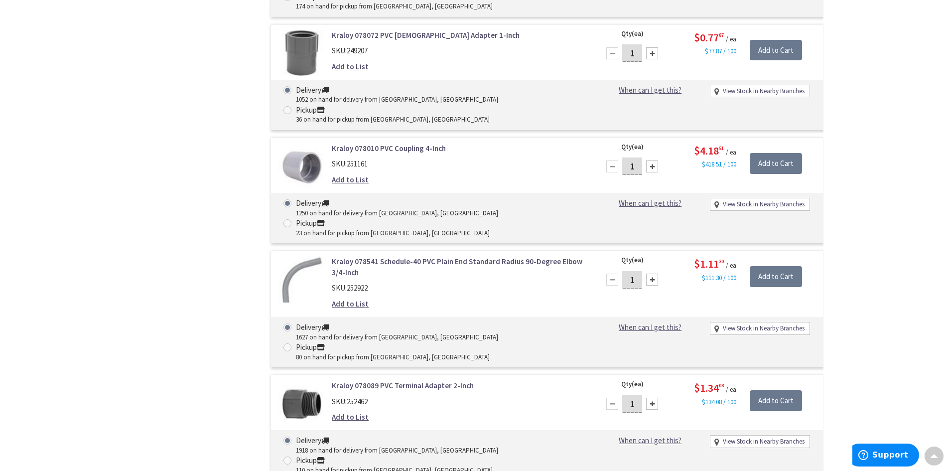
click at [652, 398] on div at bounding box center [652, 404] width 12 height 12
type input "2"
click at [775, 390] on input "Add to Cart" at bounding box center [776, 400] width 52 height 21
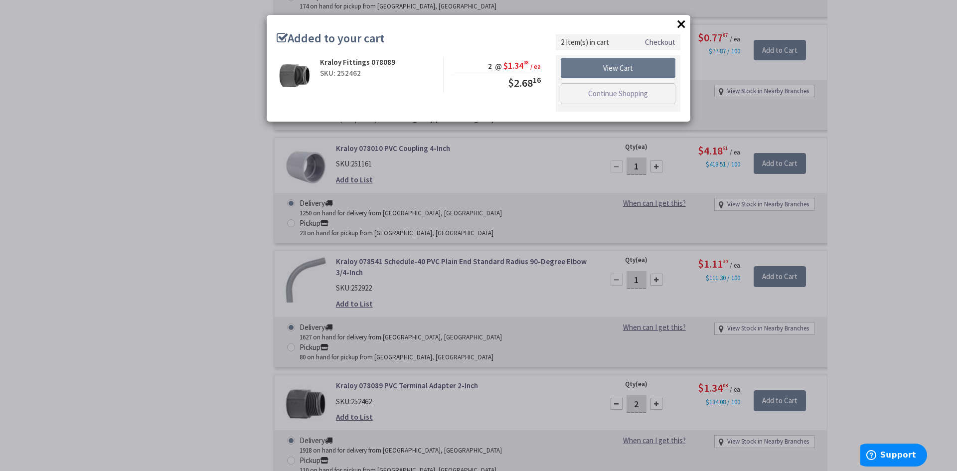
click at [869, 226] on div "× Added to your cart Kraloy Fittings 078089 SKU: 252462 2 @ $1.34 08 / ea $2.68…" at bounding box center [478, 235] width 957 height 471
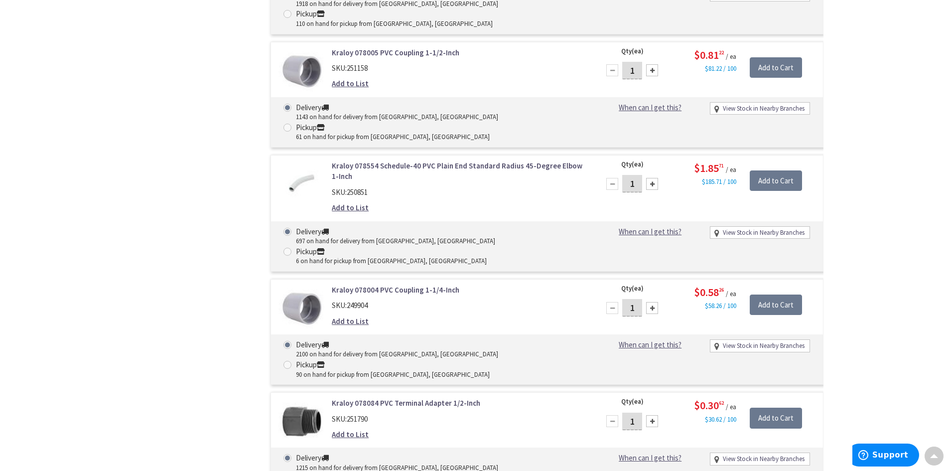
scroll to position [1445, 0]
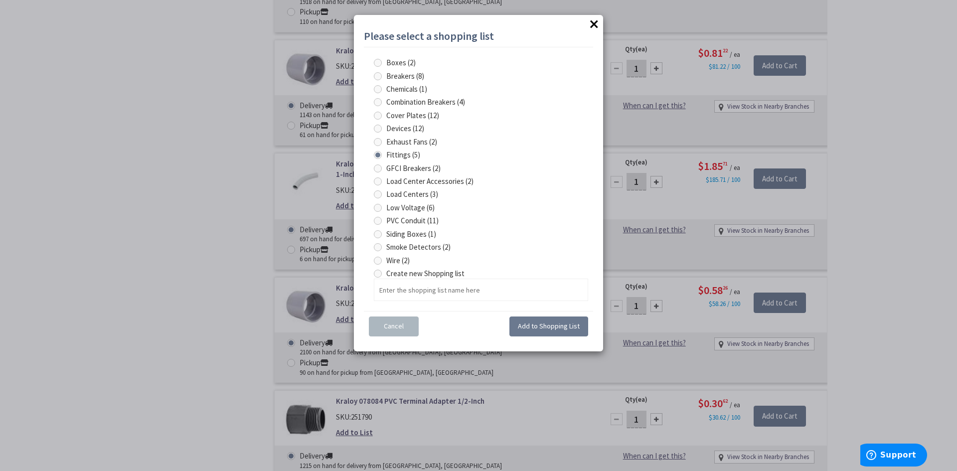
click at [378, 221] on span at bounding box center [378, 221] width 8 height 8
click at [378, 221] on Conduit "PVC Conduit (11)" at bounding box center [379, 220] width 6 height 6
radio Conduit "true"
click at [533, 328] on span "Add to Shopping List" at bounding box center [549, 325] width 62 height 9
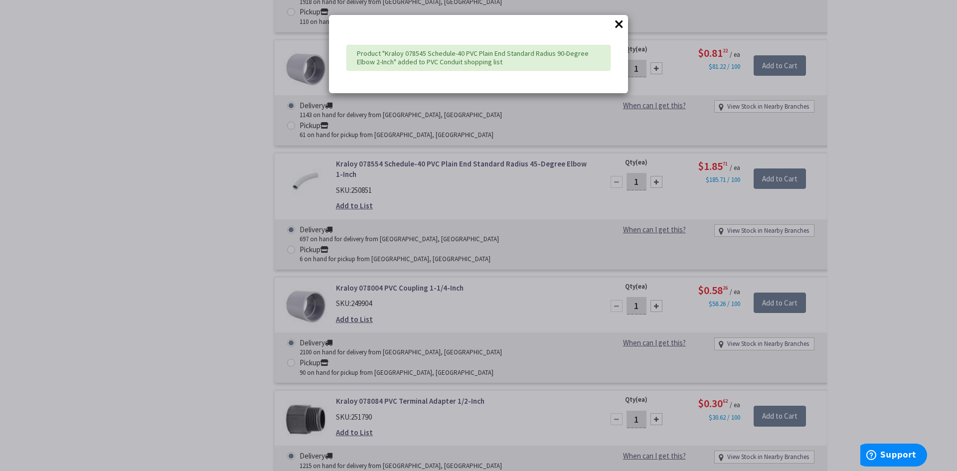
click at [659, 256] on div "× Product "Kraloy 078545 Schedule-40 PVC Plain End Standard Radius 90-Degree El…" at bounding box center [478, 235] width 957 height 471
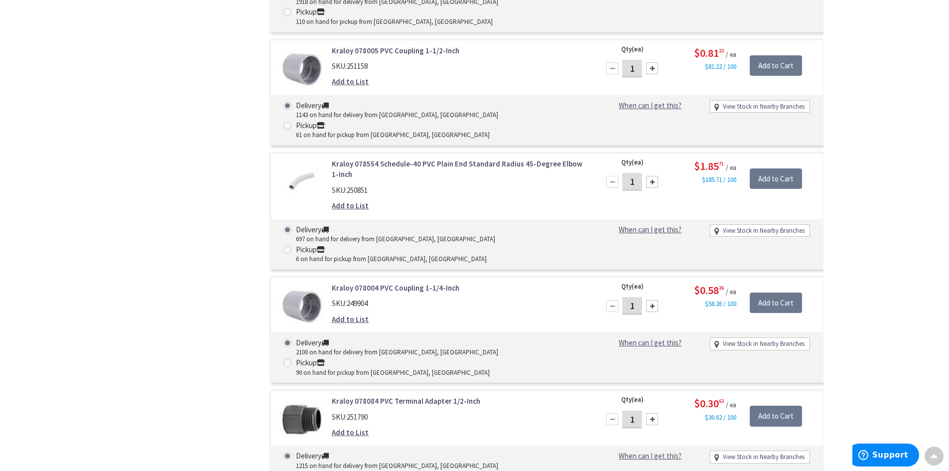
type input "2"
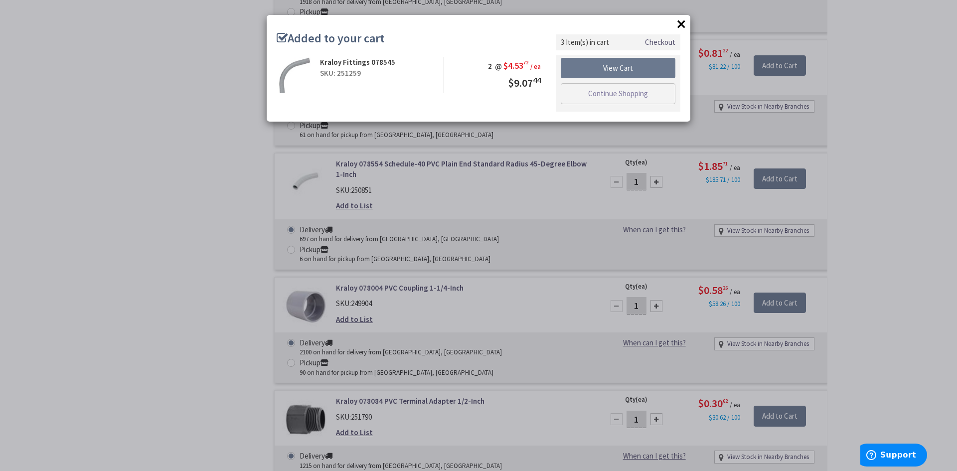
click at [875, 265] on div "× Added to your cart Kraloy Fittings 078545 SKU: 251259 2 @ $4.53 72 / ea $9.07…" at bounding box center [478, 235] width 957 height 471
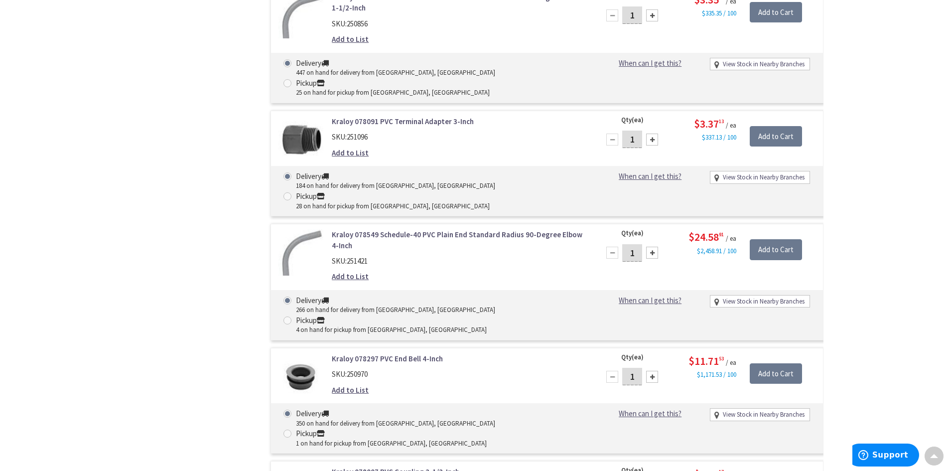
scroll to position [2790, 0]
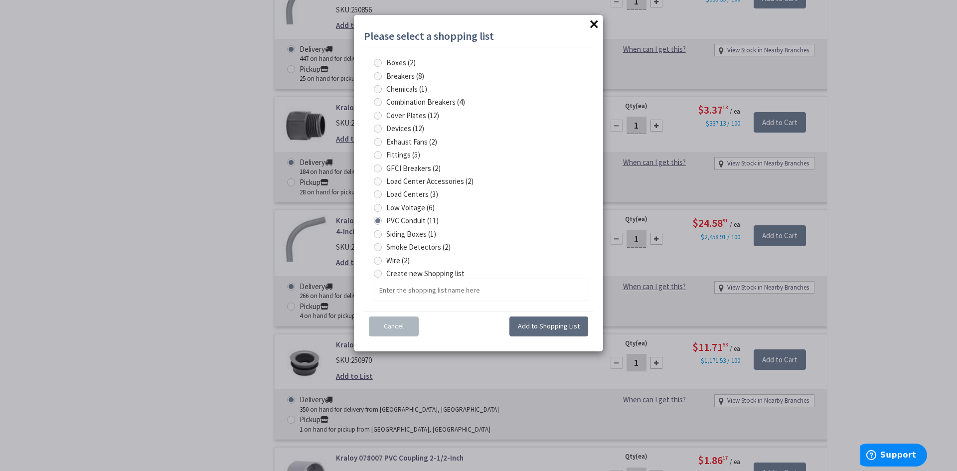
click at [543, 321] on button "Add to Shopping List" at bounding box center [548, 326] width 79 height 20
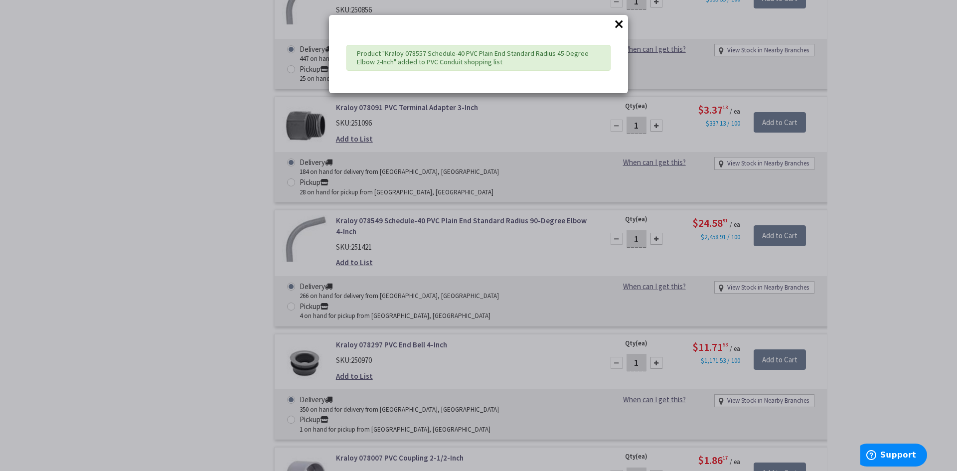
click at [682, 283] on div "× Product "Kraloy 078557 Schedule-40 PVC Plain End Standard Radius 45-Degree El…" at bounding box center [478, 235] width 957 height 471
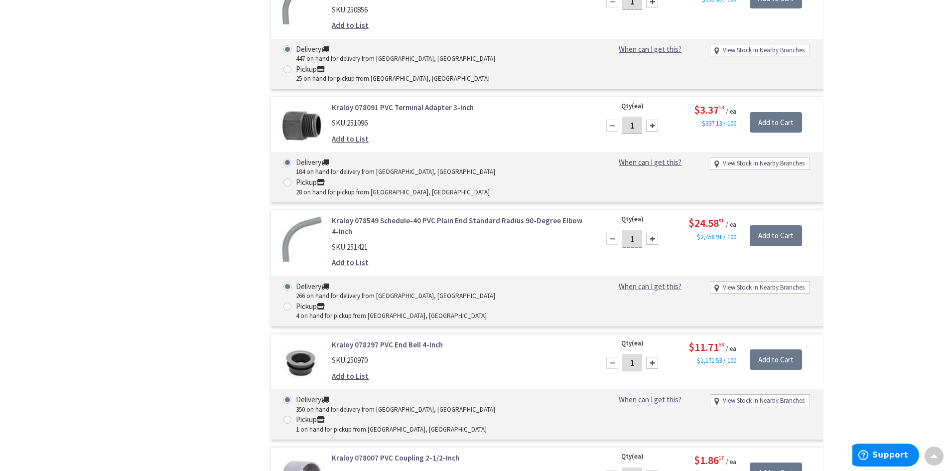
type input "2"
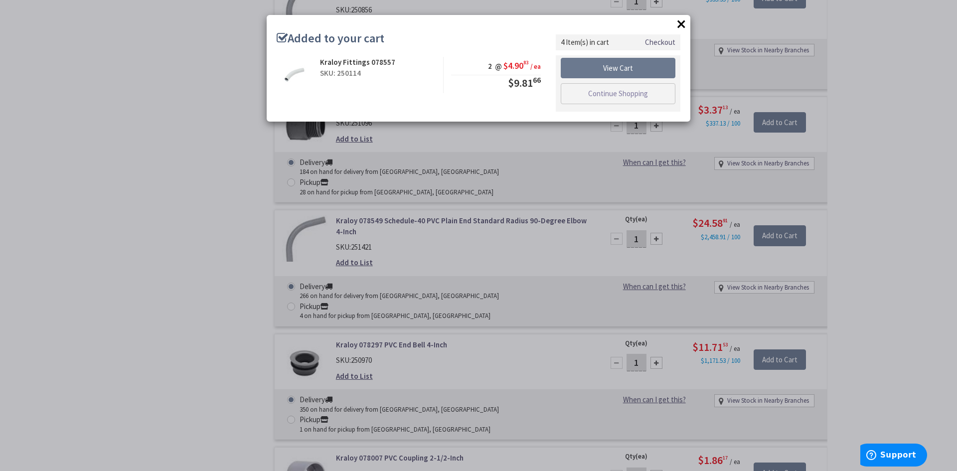
click at [684, 23] on button "×" at bounding box center [681, 23] width 15 height 15
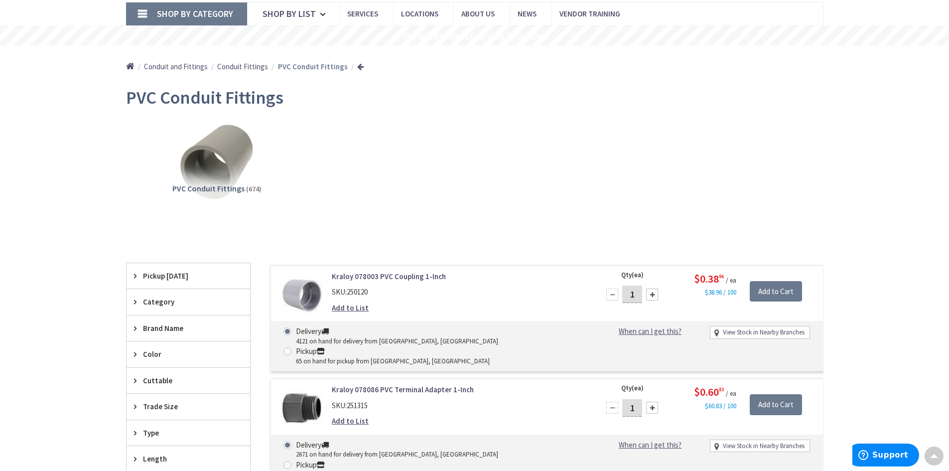
scroll to position [0, 0]
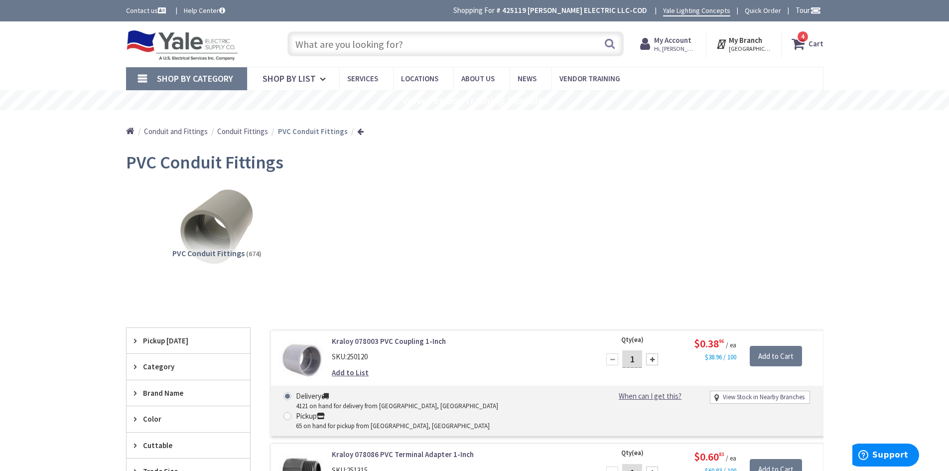
click at [654, 45] on icon at bounding box center [647, 44] width 14 height 18
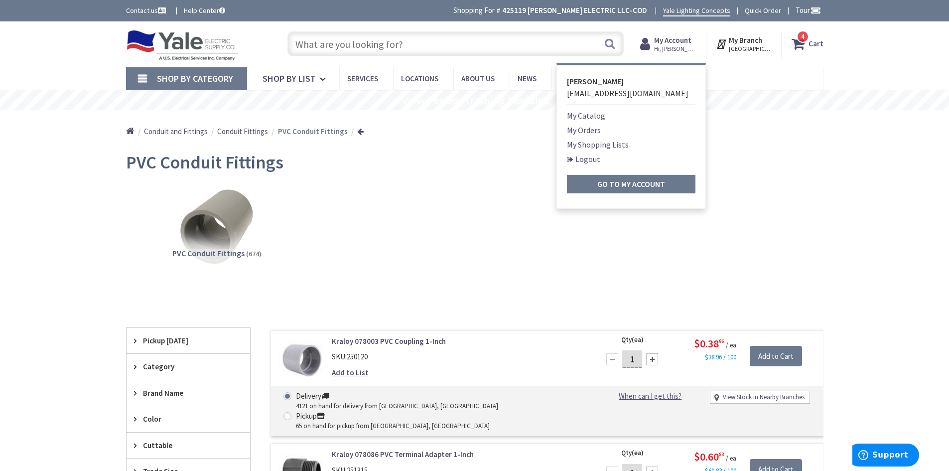
click at [580, 143] on link "My Shopping Lists" at bounding box center [598, 144] width 62 height 12
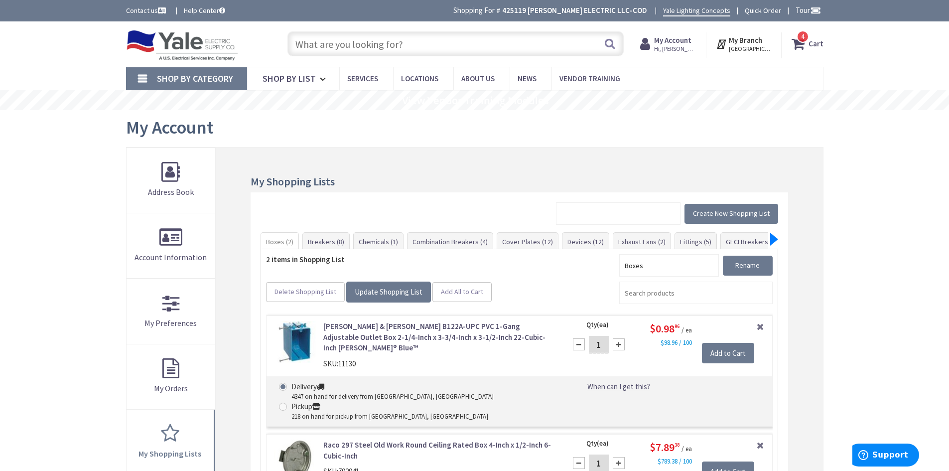
click at [774, 241] on div at bounding box center [774, 239] width 8 height 13
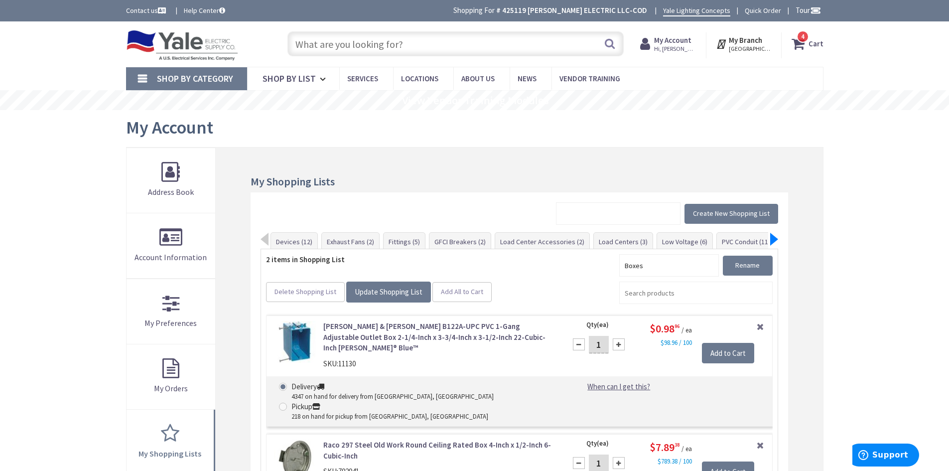
click at [774, 241] on div at bounding box center [774, 239] width 8 height 13
click at [678, 241] on link "PVC Conduit (11)" at bounding box center [697, 242] width 58 height 18
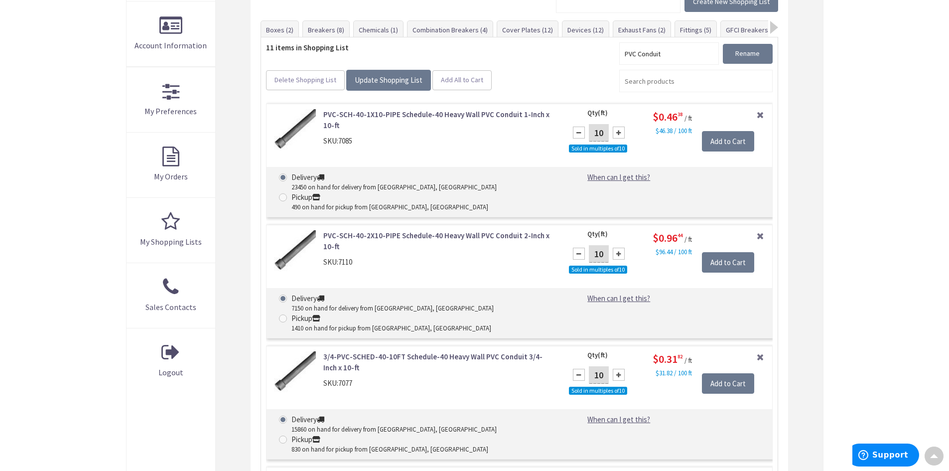
drag, startPoint x: 605, startPoint y: 234, endPoint x: 592, endPoint y: 234, distance: 13.0
click at [592, 245] on input "10" at bounding box center [599, 253] width 20 height 17
type input "110"
click at [655, 252] on div "Remove Item Qty (ft) 110 Sold in multiples of 10 Please select a quantity $0.96…" at bounding box center [666, 257] width 211 height 55
click at [714, 252] on input "Add to Cart" at bounding box center [728, 262] width 52 height 21
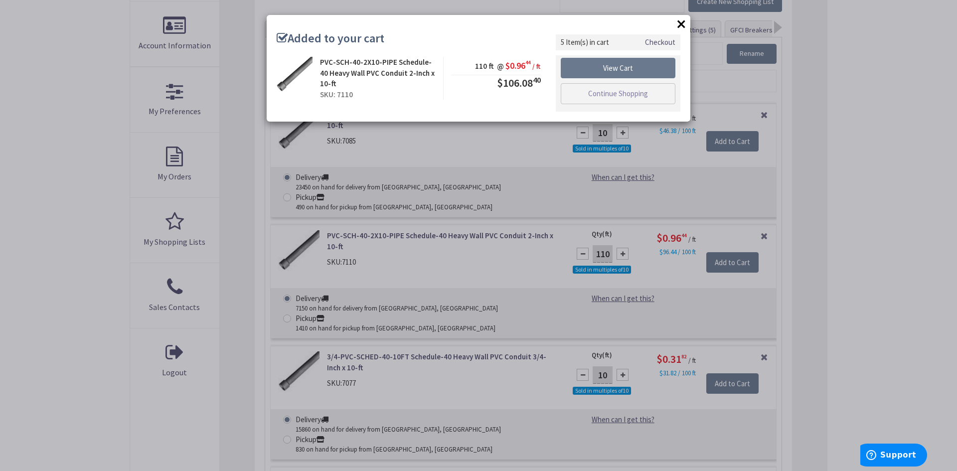
click at [818, 245] on div "× Added to your cart PVC-SCH-40-2X10-PIPE Schedule-40 Heavy Wall PVC Conduit 2-…" at bounding box center [478, 235] width 957 height 471
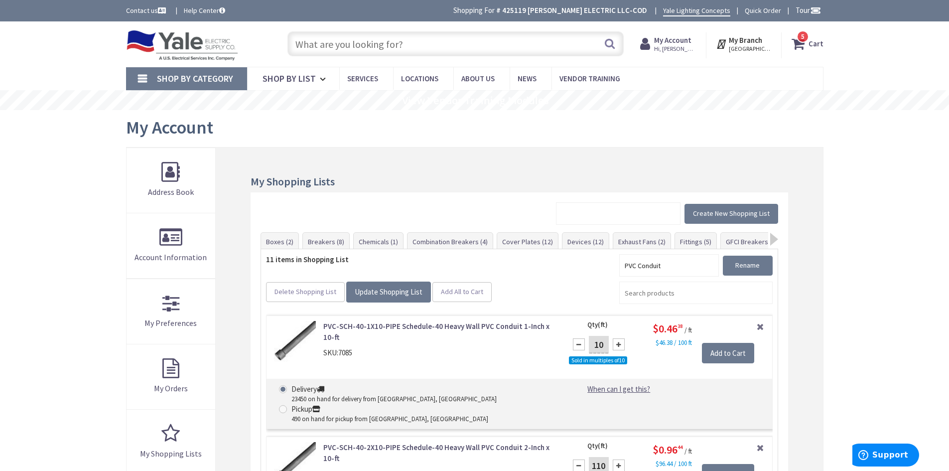
click at [817, 43] on strong "Cart" at bounding box center [816, 44] width 15 height 18
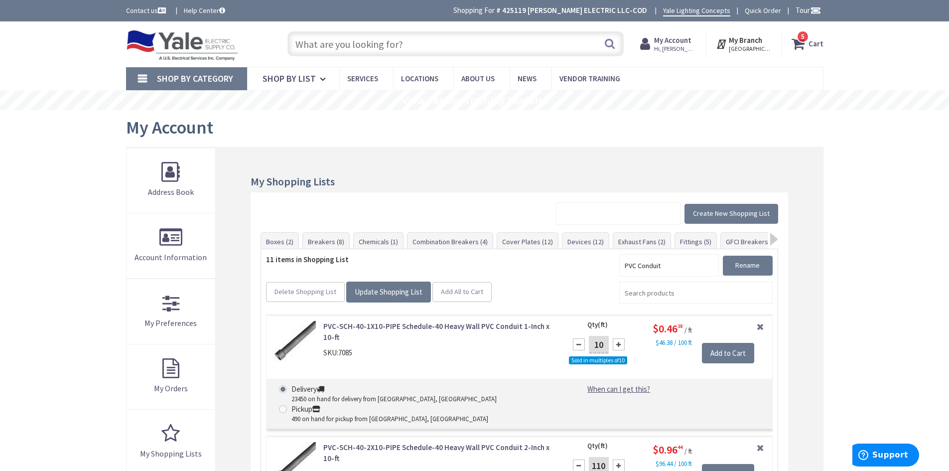
click at [203, 82] on span "Shop By Category" at bounding box center [195, 78] width 76 height 11
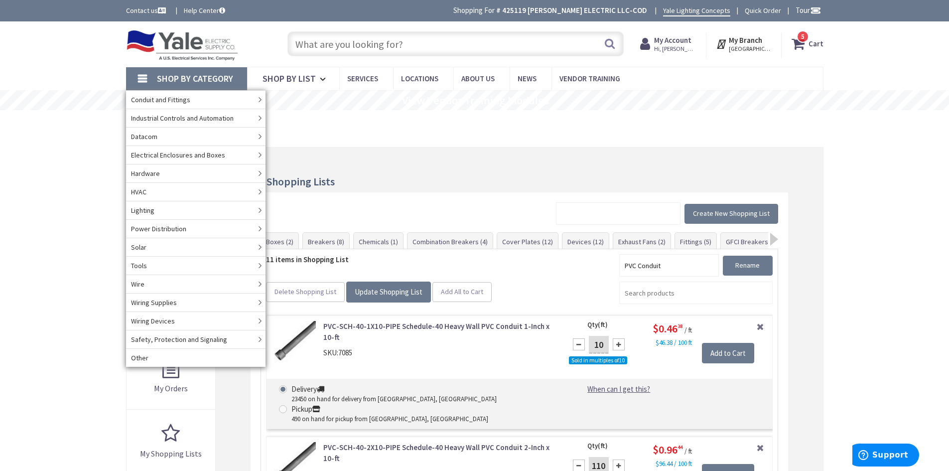
click at [654, 44] on icon at bounding box center [647, 44] width 14 height 18
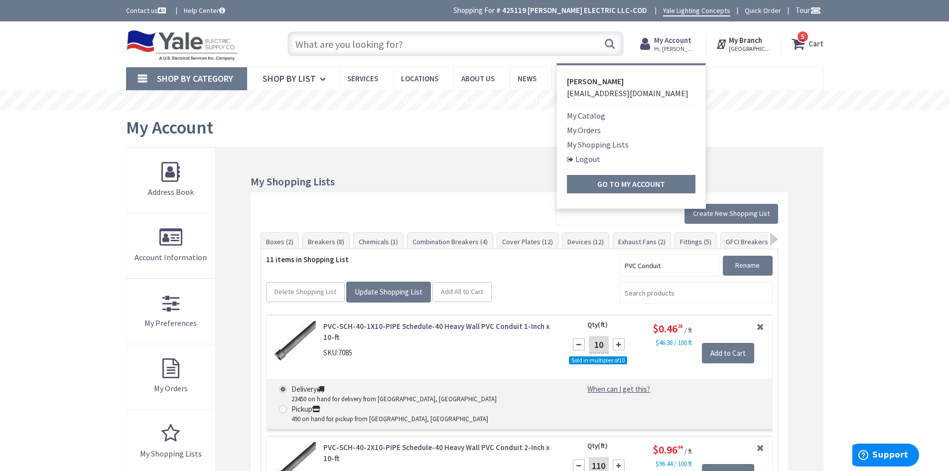
click at [607, 142] on link "My Shopping Lists" at bounding box center [598, 144] width 62 height 12
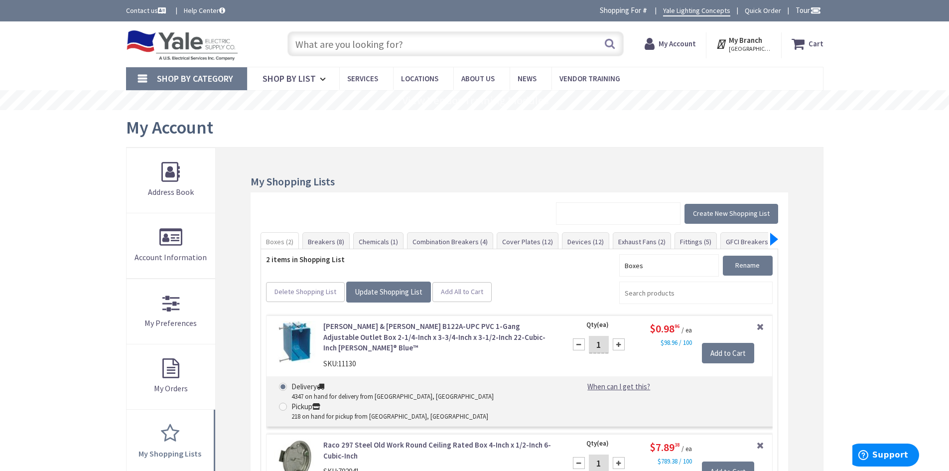
click at [773, 239] on div at bounding box center [774, 239] width 8 height 13
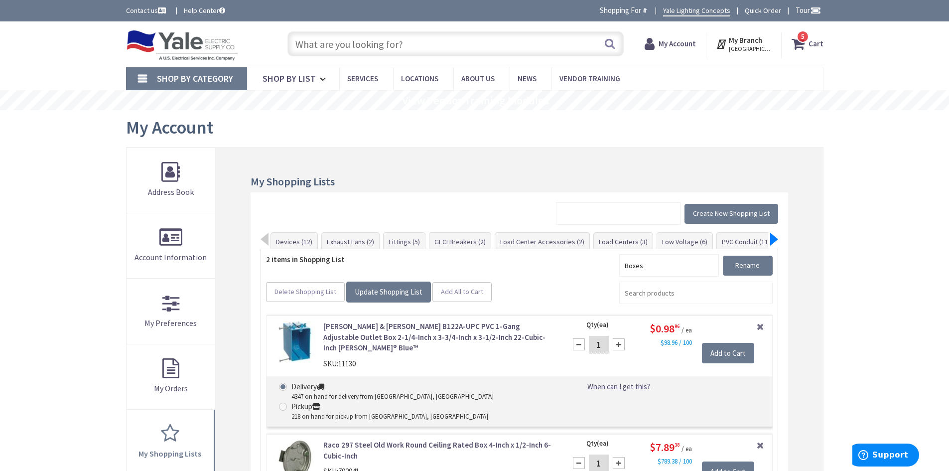
click at [773, 239] on div at bounding box center [774, 239] width 8 height 13
click at [767, 240] on link "Wire (2)" at bounding box center [783, 242] width 32 height 18
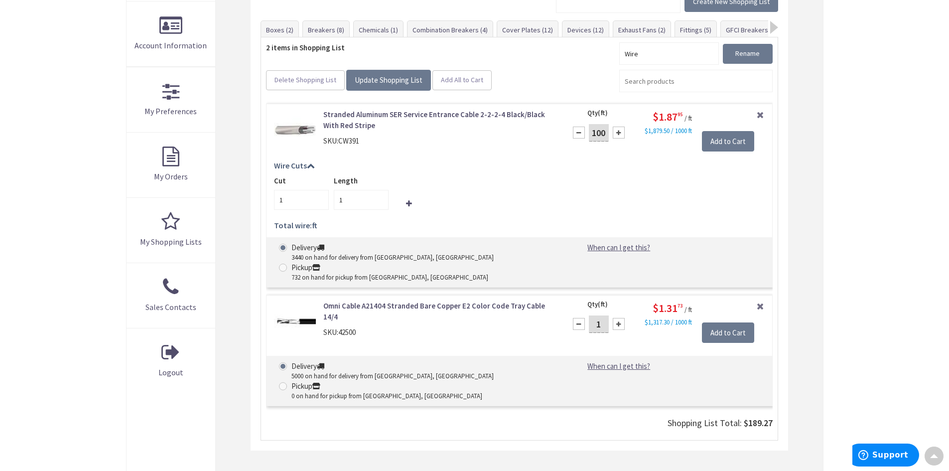
drag, startPoint x: 604, startPoint y: 133, endPoint x: 590, endPoint y: 133, distance: 13.5
click at [590, 133] on input "100" at bounding box center [599, 132] width 20 height 17
type input "85"
click at [630, 182] on div "Cut 1 Length 1" at bounding box center [519, 192] width 490 height 34
type input "85"
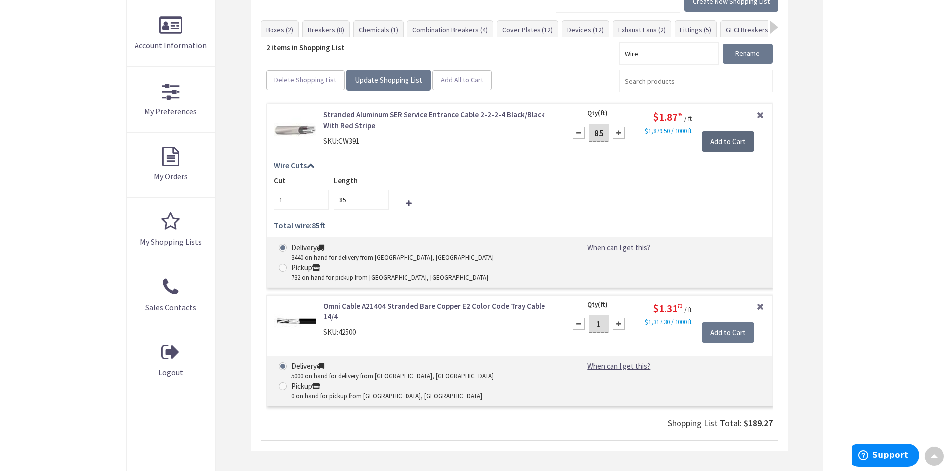
click at [737, 141] on input "Add to Cart" at bounding box center [728, 141] width 52 height 21
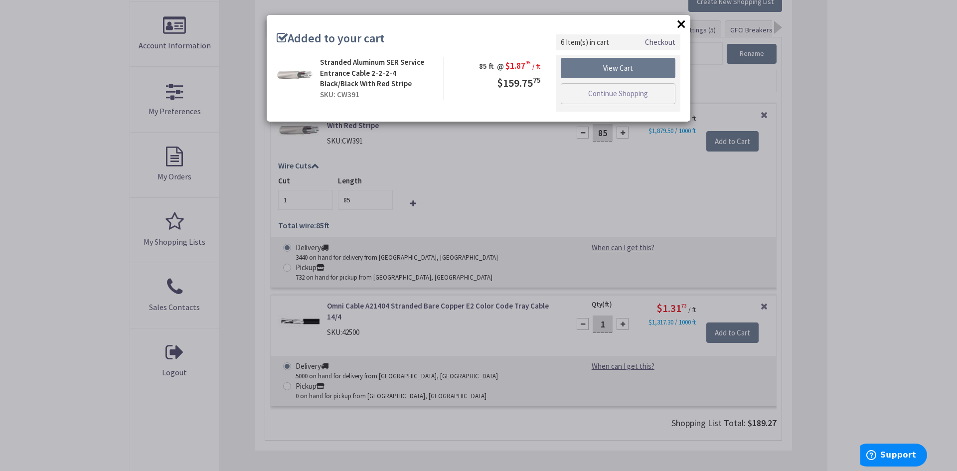
click at [685, 23] on button "×" at bounding box center [681, 23] width 15 height 15
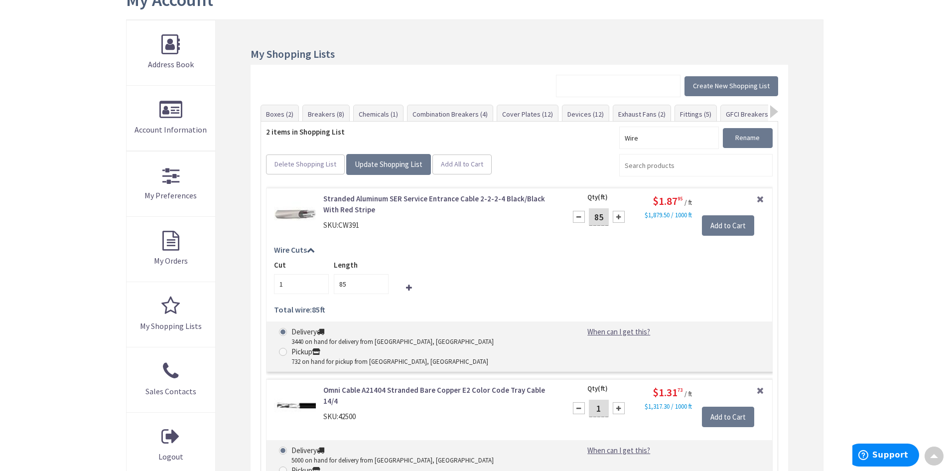
scroll to position [12, 0]
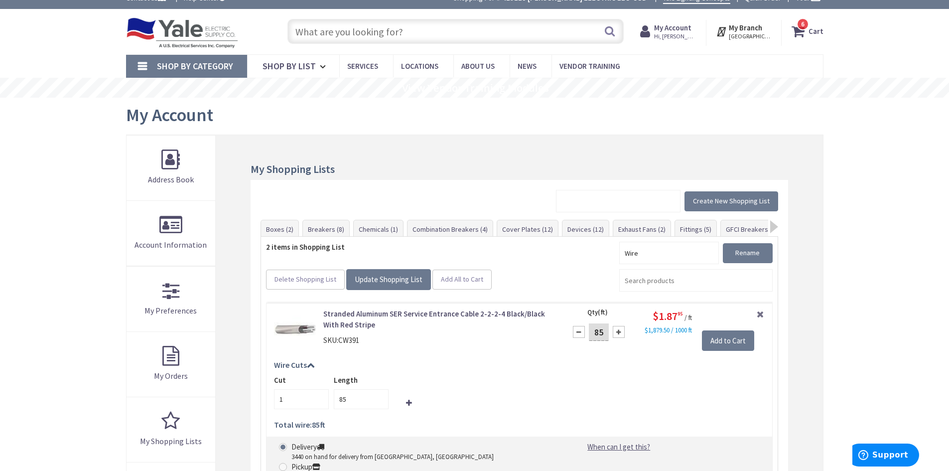
click at [819, 33] on strong "Cart" at bounding box center [816, 31] width 15 height 18
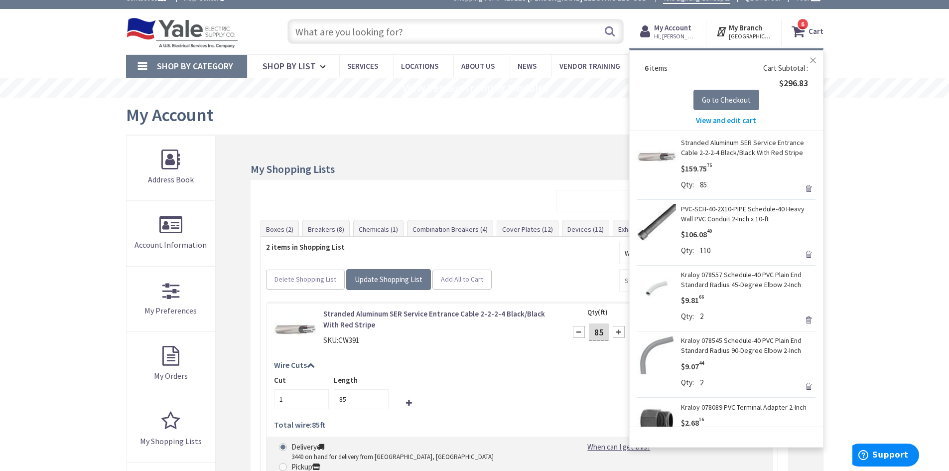
scroll to position [0, 0]
click at [879, 237] on div "Skip to Content Toggle Nav Search 6 6 6 items Cart My Cart" at bounding box center [474, 451] width 949 height 885
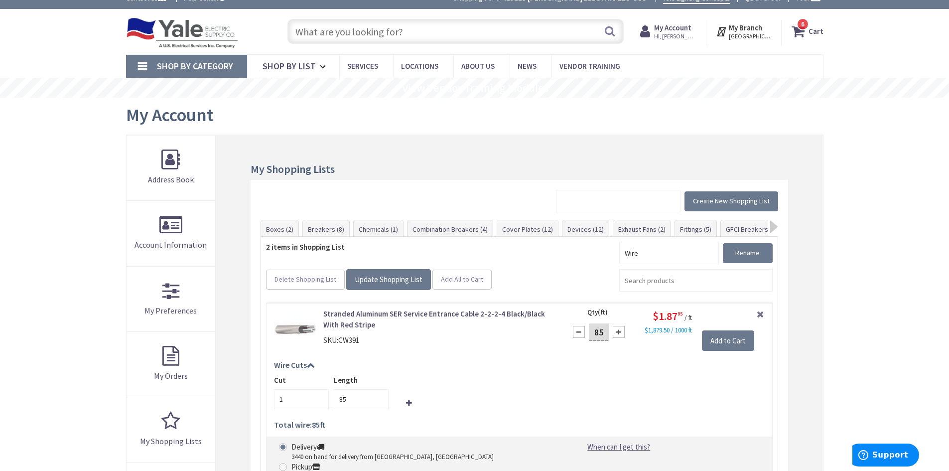
click at [184, 63] on span "Shop By Category" at bounding box center [195, 65] width 76 height 11
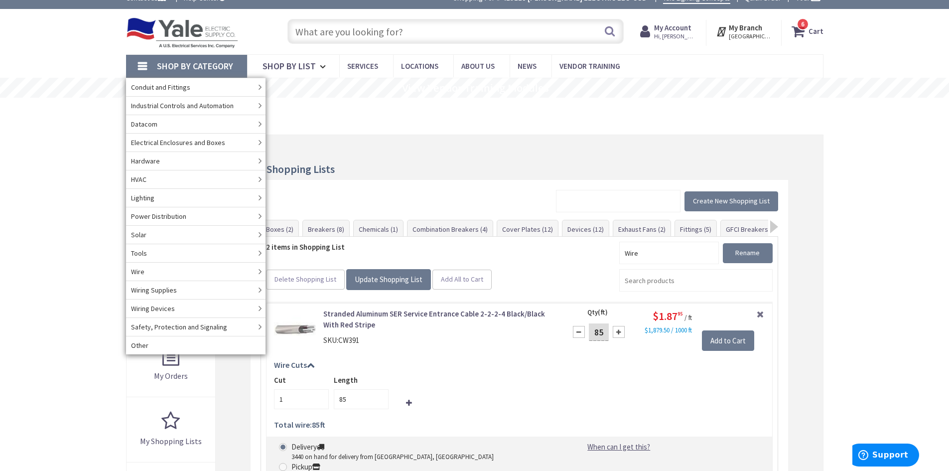
click at [371, 33] on input "text" at bounding box center [455, 31] width 336 height 25
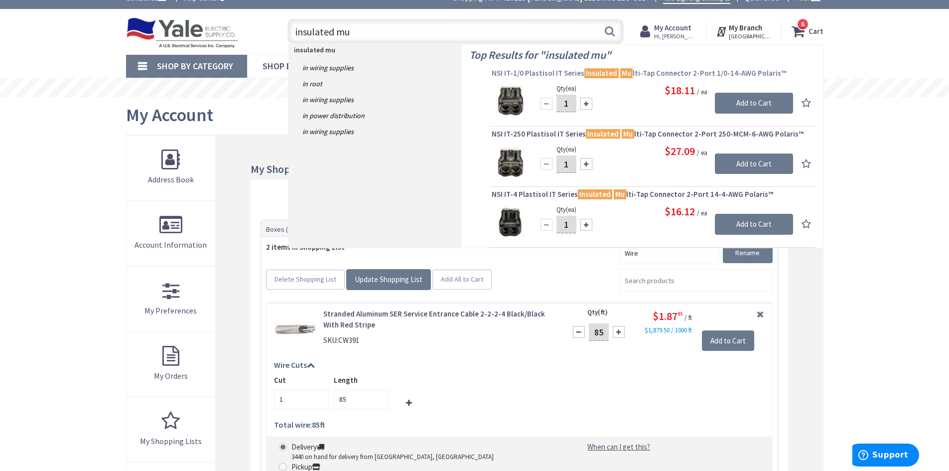
type input "insulated mu"
click at [517, 70] on span "NSI IT-1/0 Plastisol IT Series Insulated Mu lti-Tap Connector 2-Port 1/0-14-AWG…" at bounding box center [652, 73] width 321 height 10
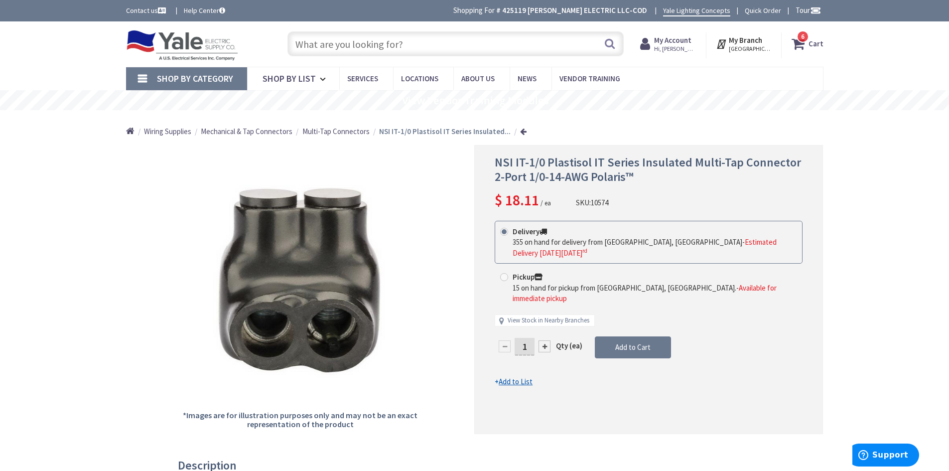
click at [542, 340] on div at bounding box center [545, 346] width 12 height 12
click at [542, 322] on div at bounding box center [649, 288] width 348 height 287
click at [542, 340] on div at bounding box center [545, 346] width 12 height 12
type input "4"
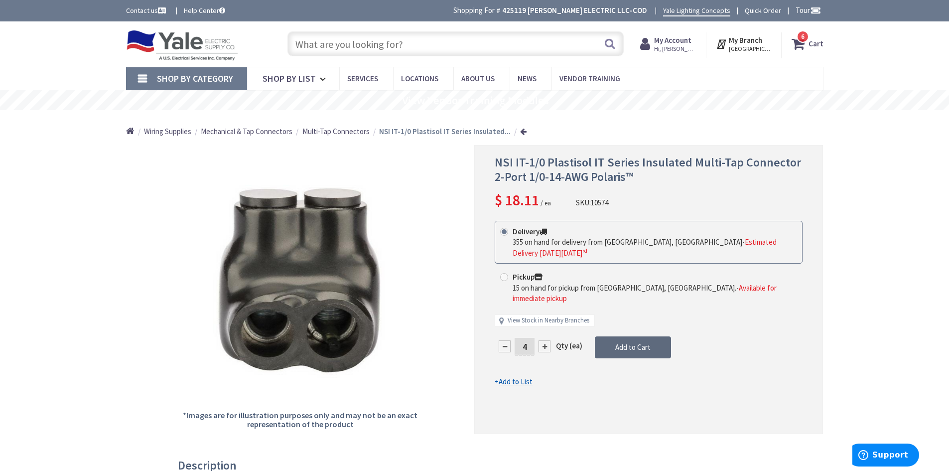
click at [642, 342] on span "Add to Cart" at bounding box center [632, 346] width 35 height 9
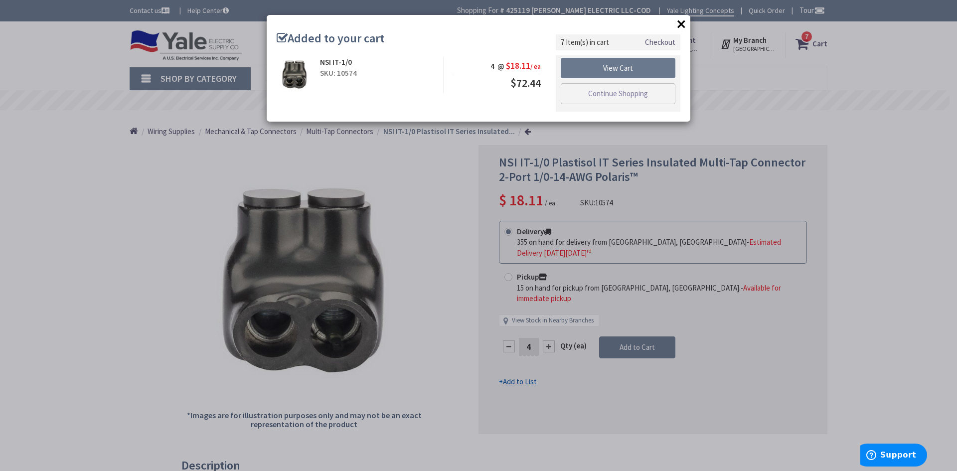
click at [686, 25] on button "×" at bounding box center [681, 23] width 15 height 15
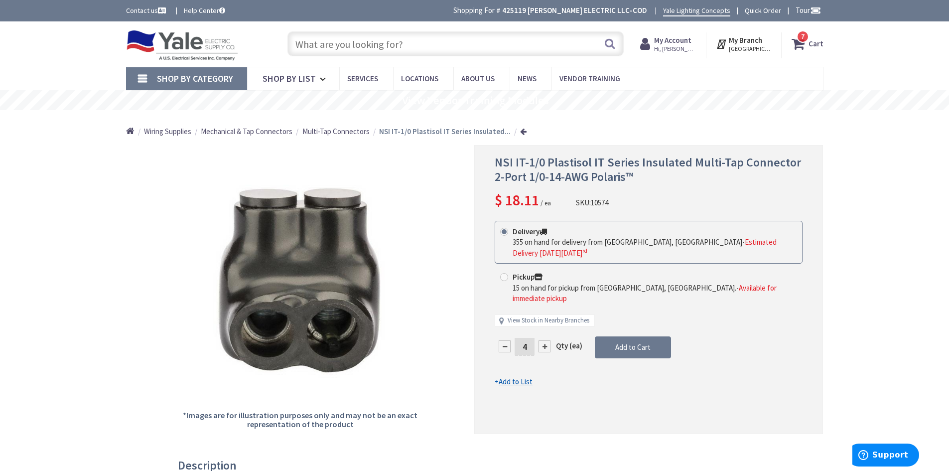
click at [807, 46] on icon at bounding box center [800, 44] width 17 height 18
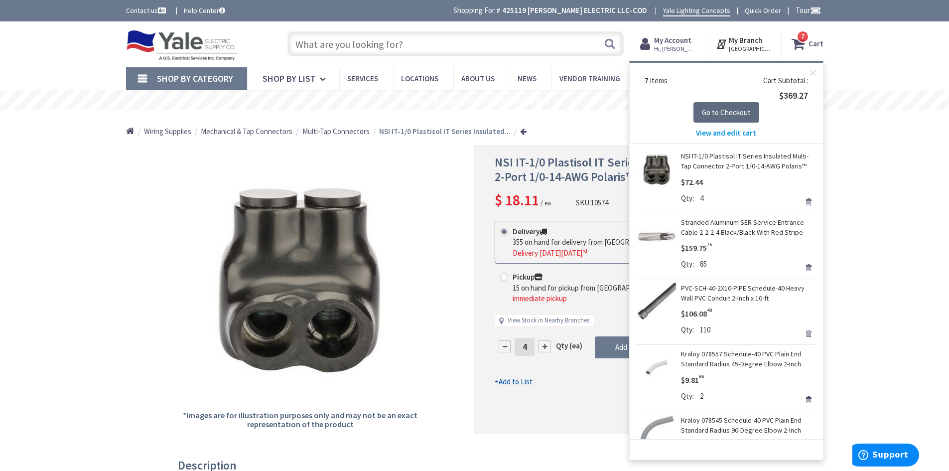
click at [719, 109] on span "Go to Checkout" at bounding box center [726, 112] width 49 height 9
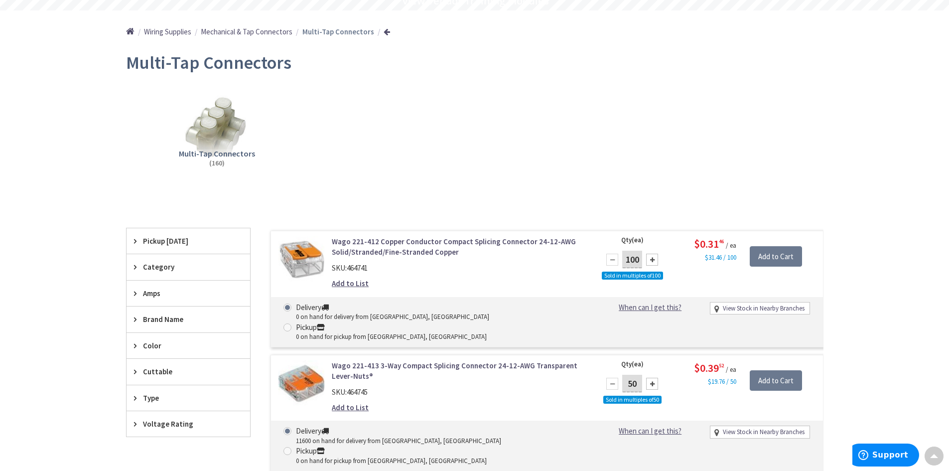
click at [221, 154] on span "Multi-Tap Connectors" at bounding box center [217, 153] width 76 height 10
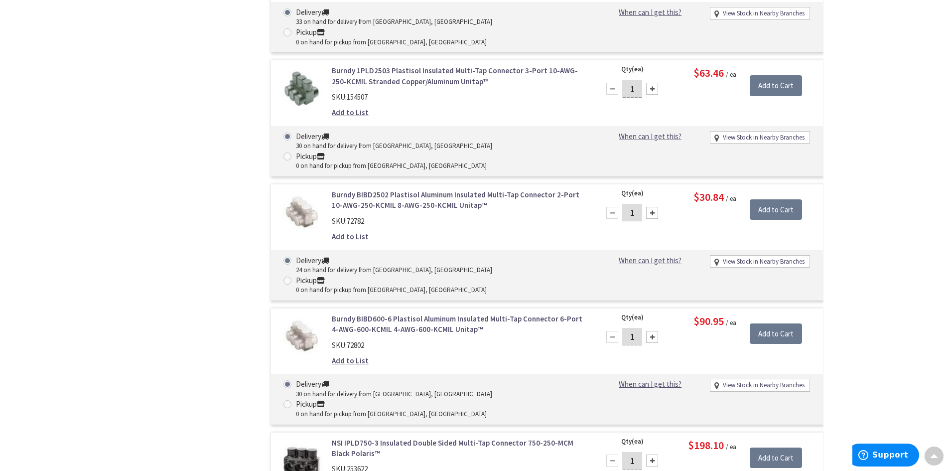
scroll to position [5241, 0]
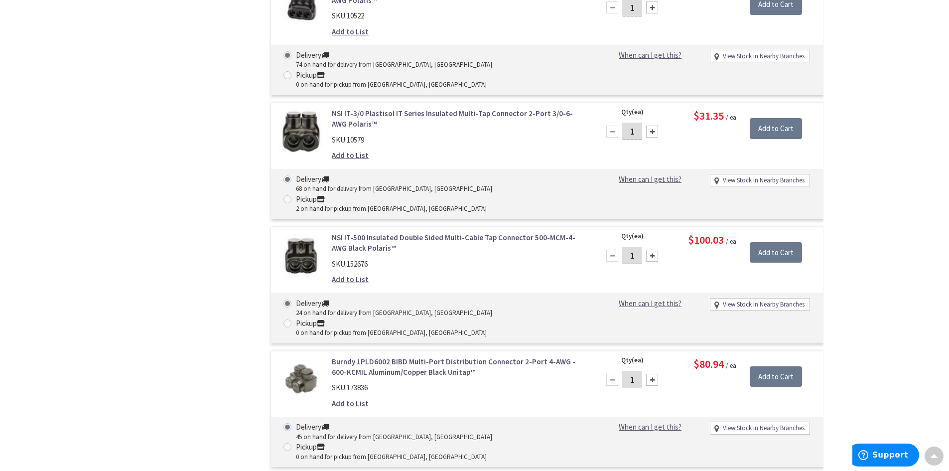
drag, startPoint x: 582, startPoint y: 301, endPoint x: 550, endPoint y: 77, distance: 225.9
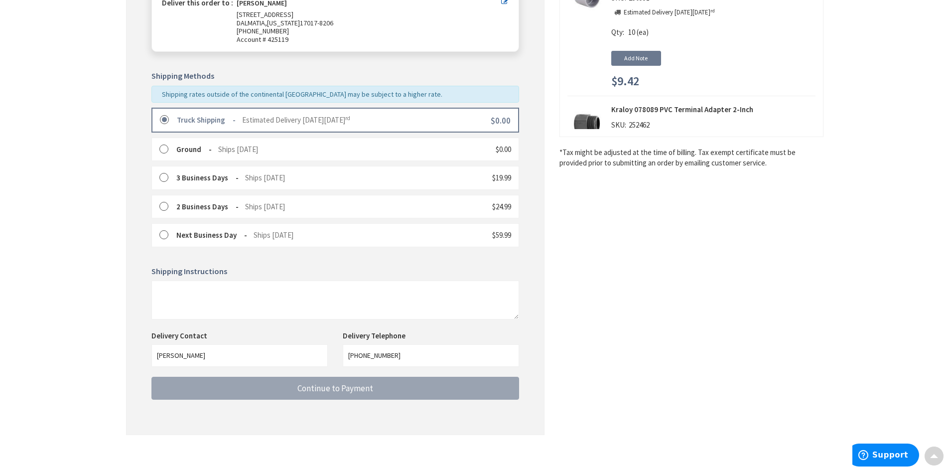
scroll to position [190, 0]
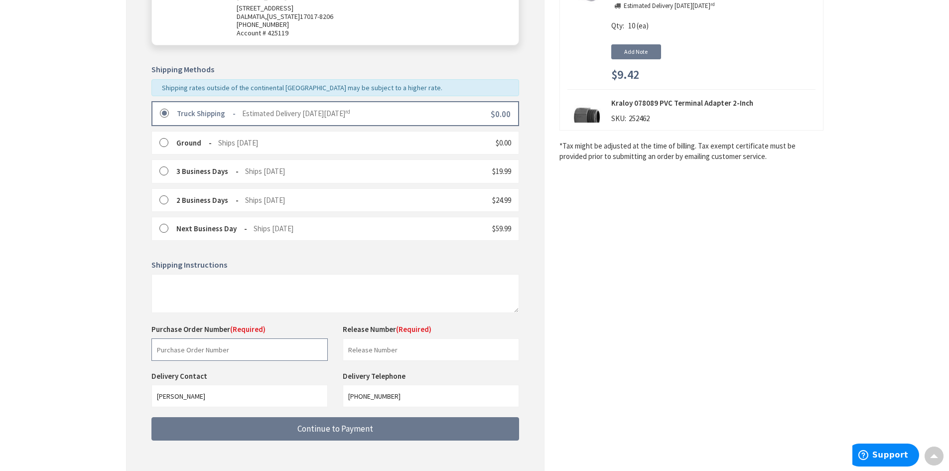
click at [244, 347] on input "text" at bounding box center [239, 349] width 176 height 22
type input "[PERSON_NAME]"
click at [583, 348] on div "Shipping Review & Payment Estimated Total $369.27 7 Some items on your order ar…" at bounding box center [474, 174] width 697 height 623
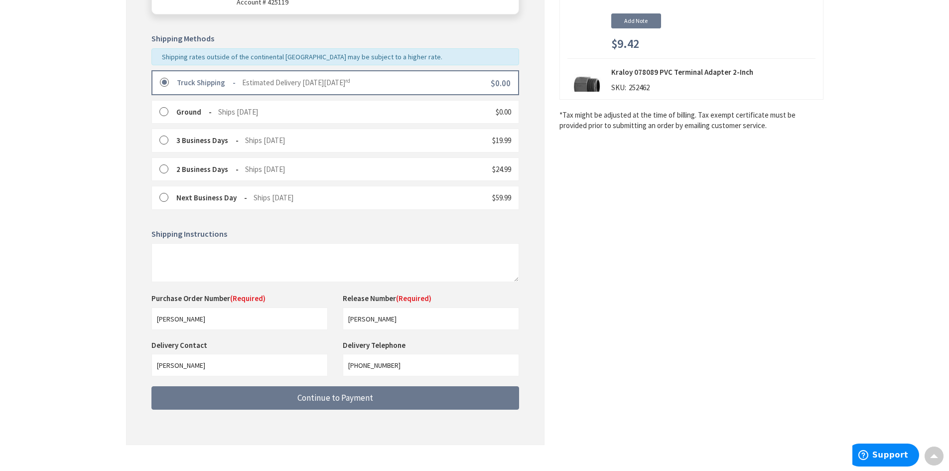
scroll to position [237, 0]
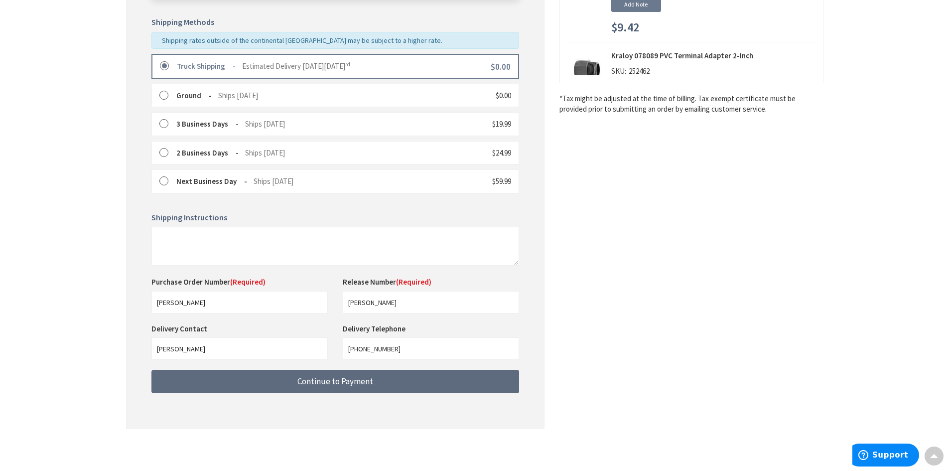
click at [373, 377] on button "Continue to Payment" at bounding box center [335, 381] width 368 height 23
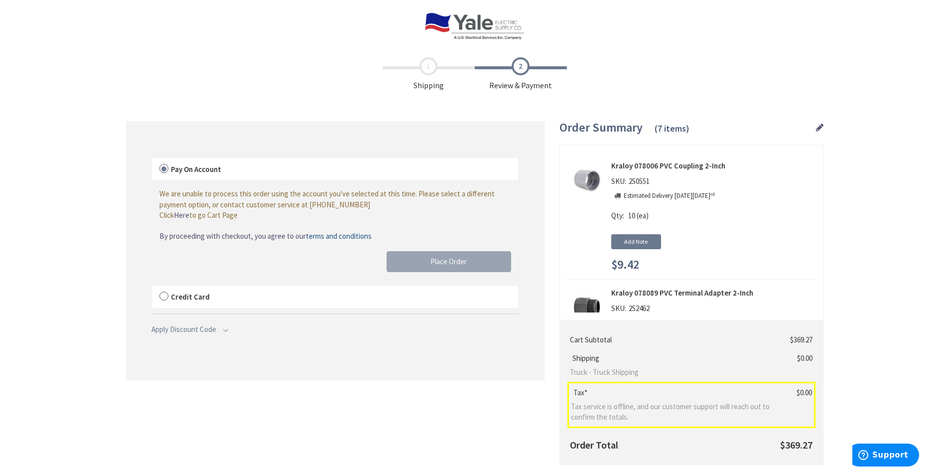
click at [161, 294] on label "Credit Card" at bounding box center [335, 296] width 367 height 23
click at [152, 287] on input "Credit Card" at bounding box center [152, 287] width 0 height 0
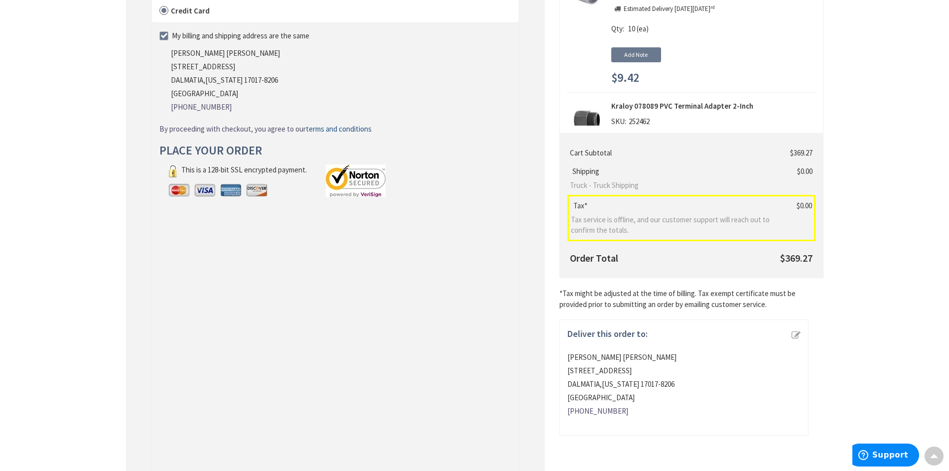
scroll to position [199, 0]
